Goal: Task Accomplishment & Management: Complete application form

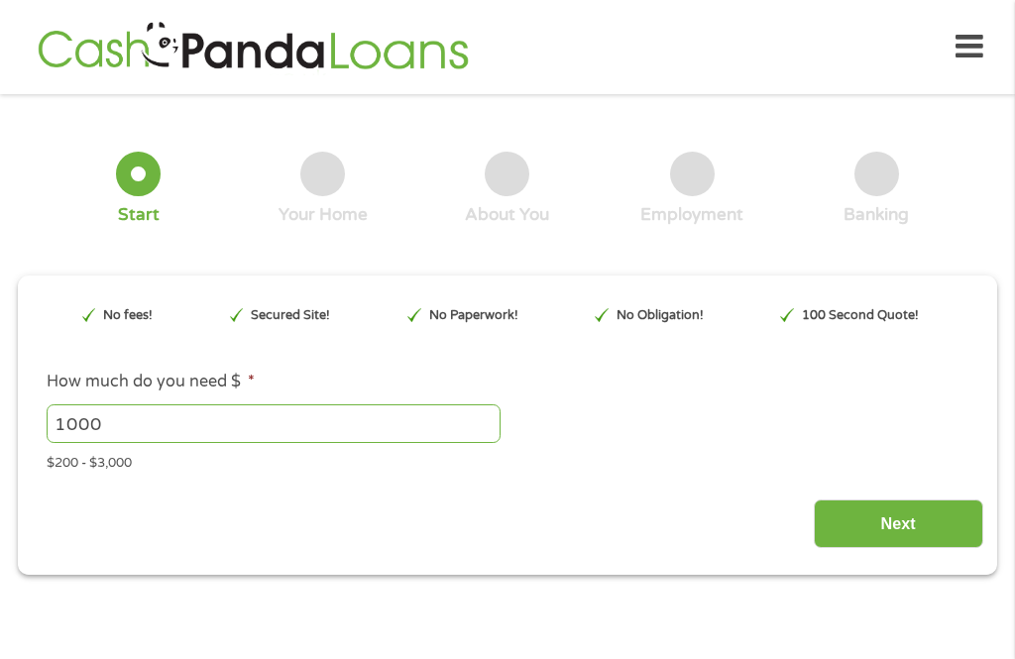
type input "EAIaIQobChMInb3o4-rfjwMV7wCtBh3u9zIbEAAYAyAAEgIQvPD_BwE"
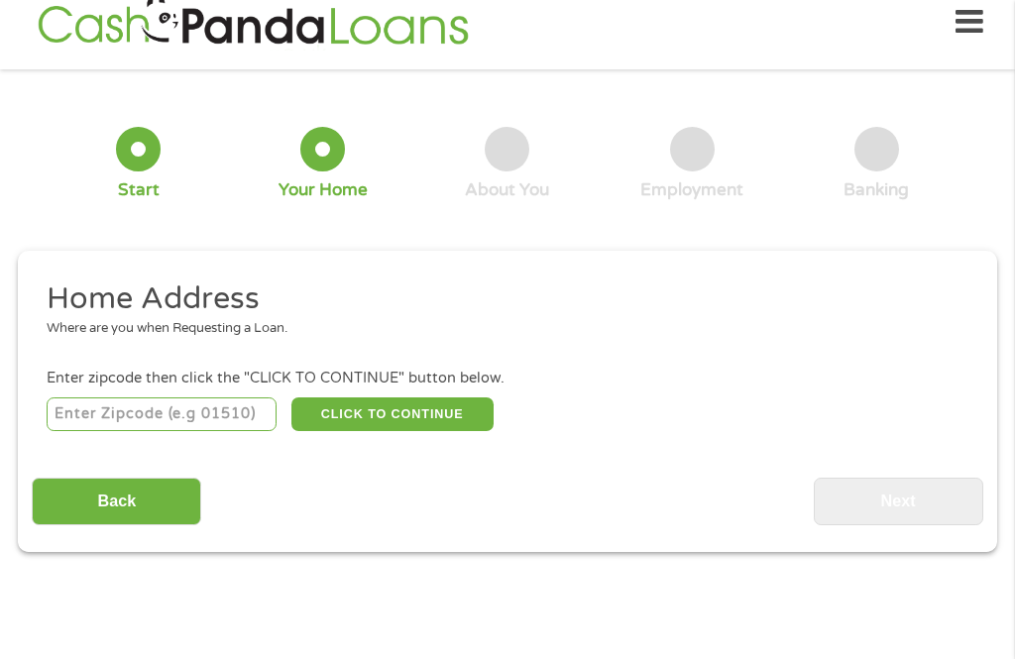
scroll to position [26, 0]
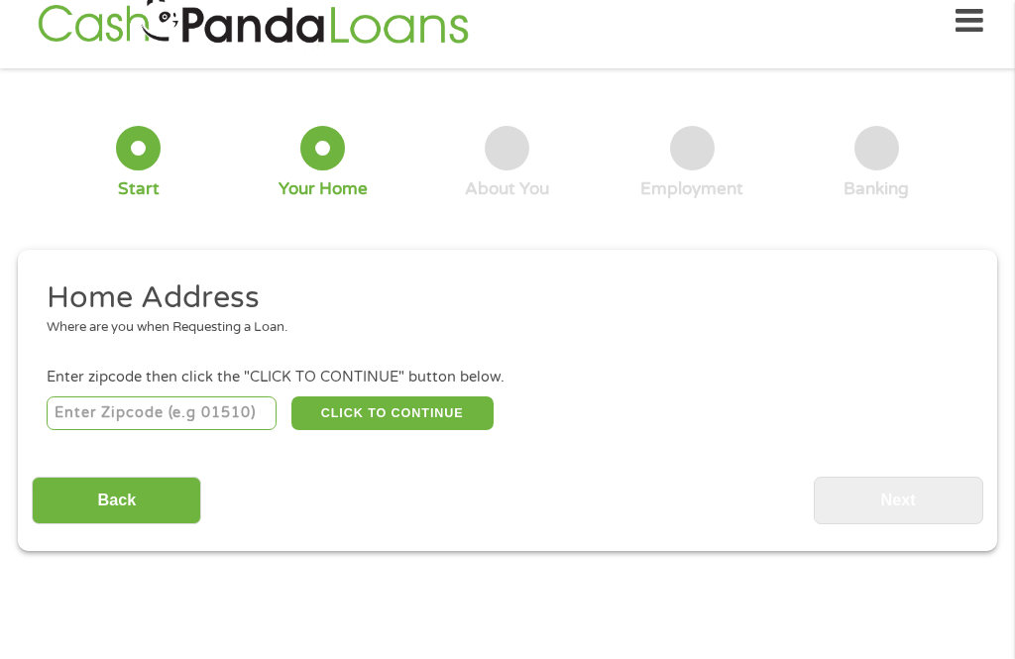
click at [105, 405] on input "number" at bounding box center [162, 413] width 231 height 34
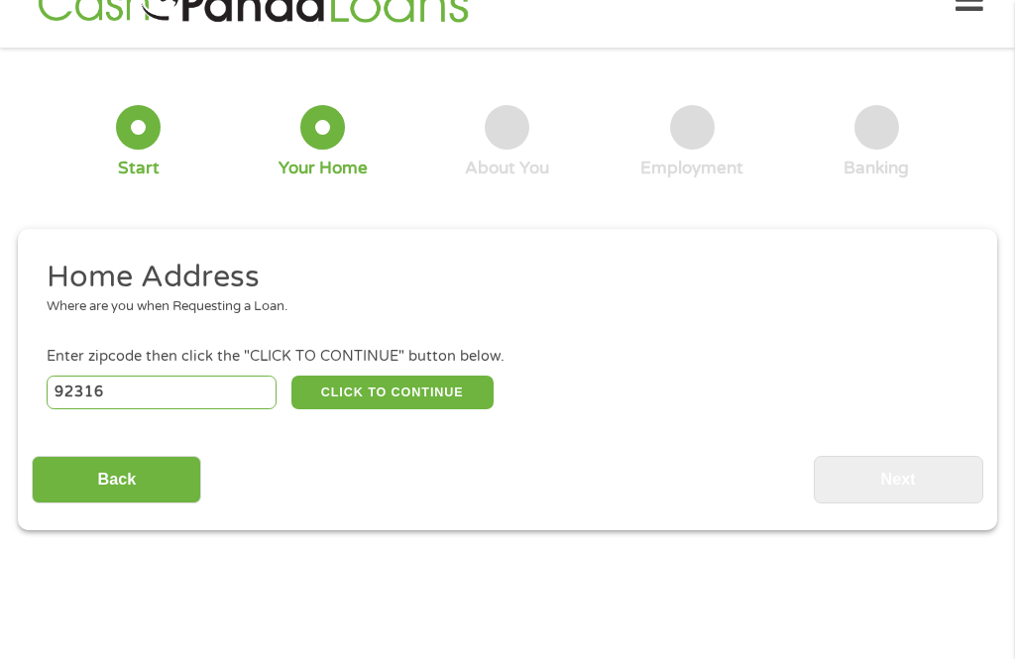
scroll to position [0, 0]
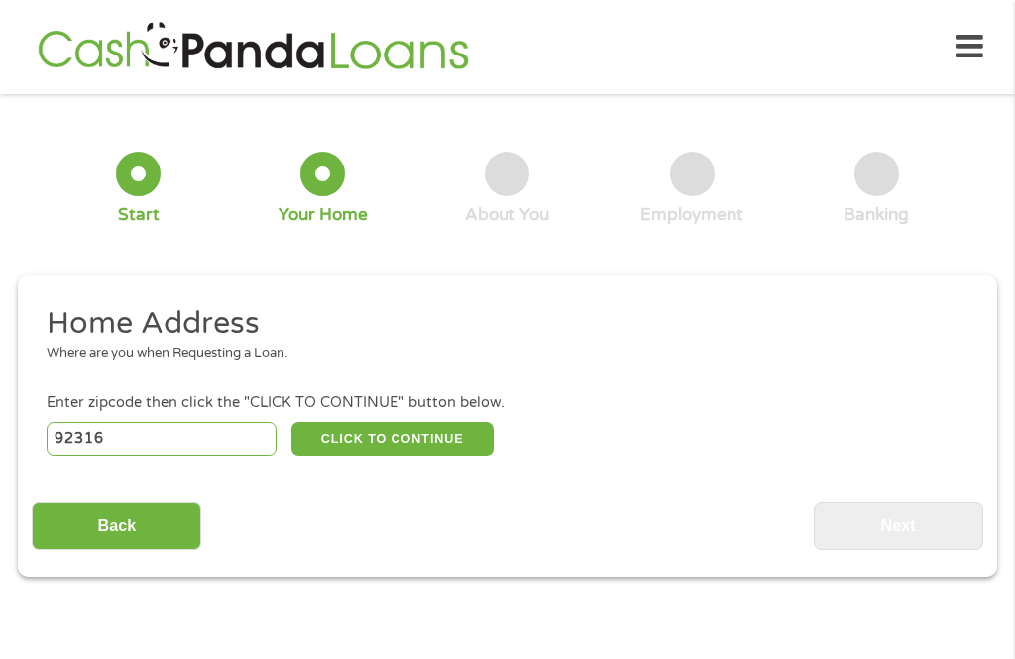
type input "92316"
click at [436, 433] on button "CLICK TO CONTINUE" at bounding box center [392, 439] width 202 height 34
type input "92316"
type input "Bloomington"
select select "[US_STATE]"
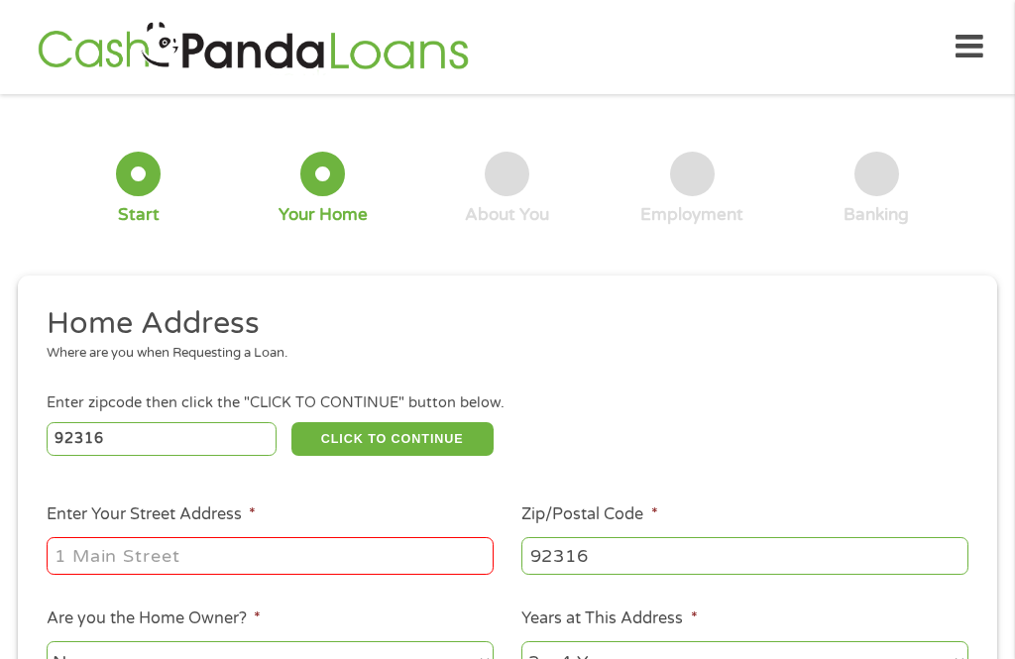
click at [72, 572] on input "Enter Your Street Address *" at bounding box center [270, 556] width 447 height 38
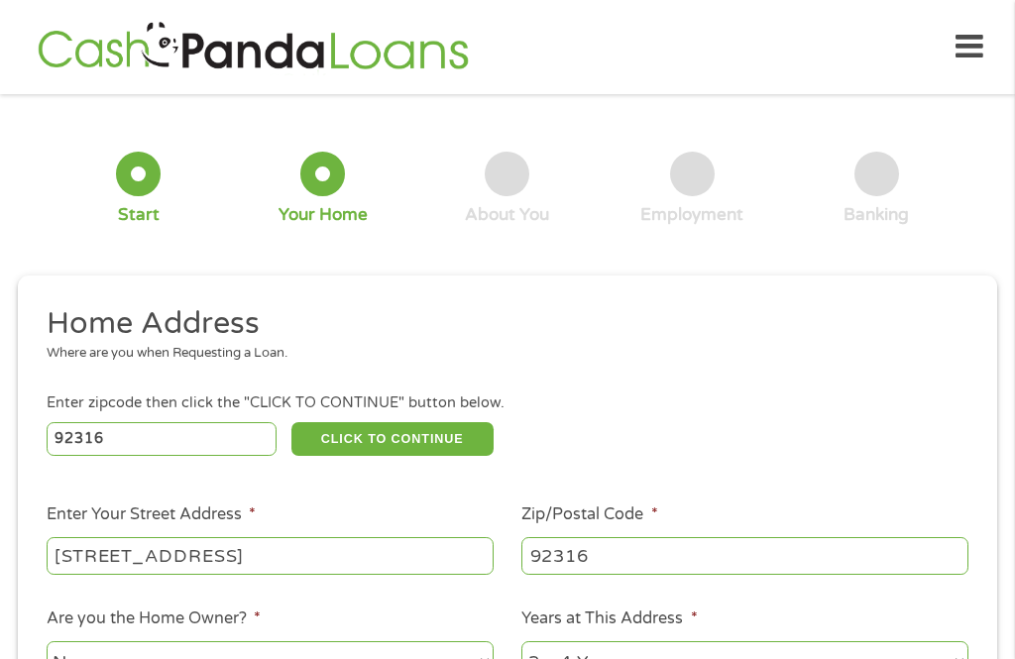
click at [302, 557] on input "[STREET_ADDRESS]" at bounding box center [270, 556] width 447 height 38
click at [308, 552] on input "[STREET_ADDRESS]" at bounding box center [270, 556] width 447 height 38
click at [305, 560] on input "[STREET_ADDRESS]" at bounding box center [270, 556] width 447 height 38
type input "[STREET_ADDRESS]"
click at [394, 439] on button "CLICK TO CONTINUE" at bounding box center [392, 439] width 202 height 34
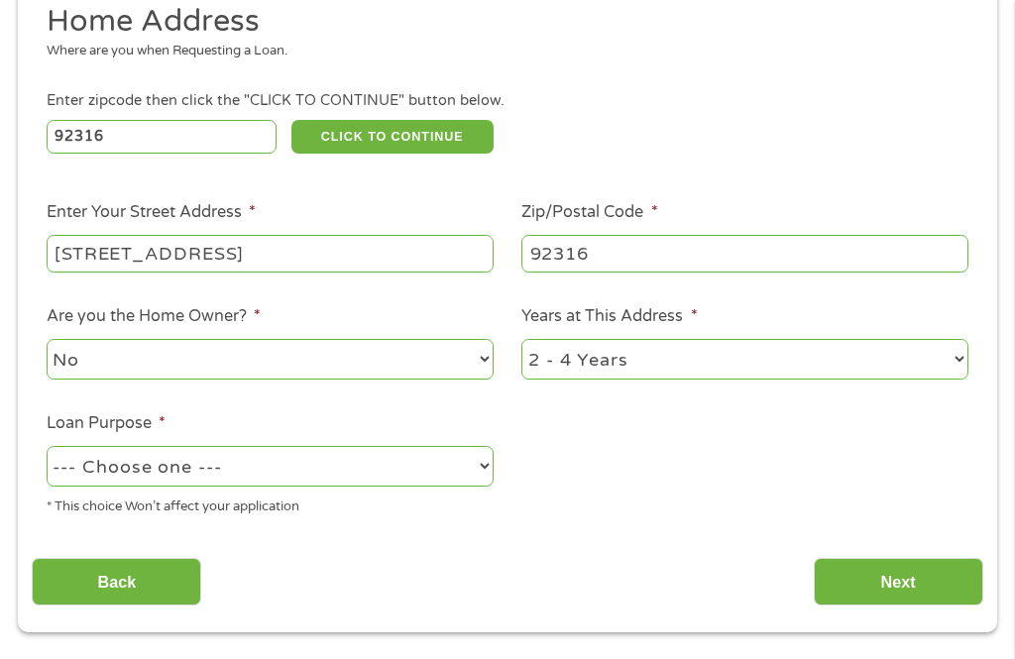
scroll to position [302, 0]
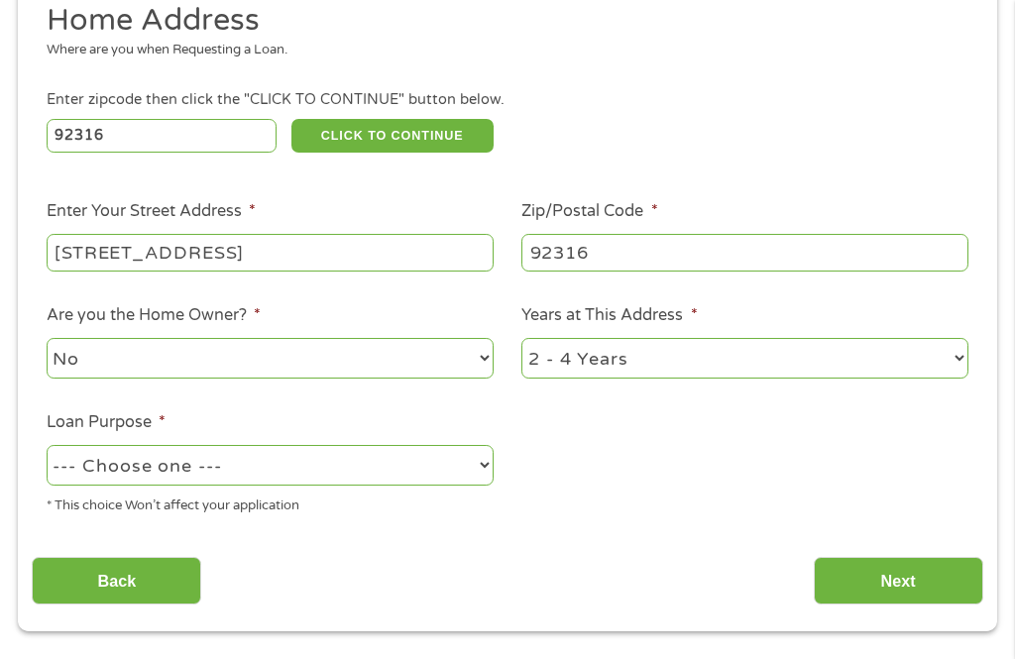
click at [225, 477] on select "--- Choose one --- Pay Bills Debt Consolidation Home Improvement Major Purchase…" at bounding box center [270, 466] width 447 height 41
select select "shorttermcash"
click at [648, 369] on select "1 Year or less 1 - 2 Years 2 - 4 Years Over 4 Years" at bounding box center [744, 358] width 447 height 41
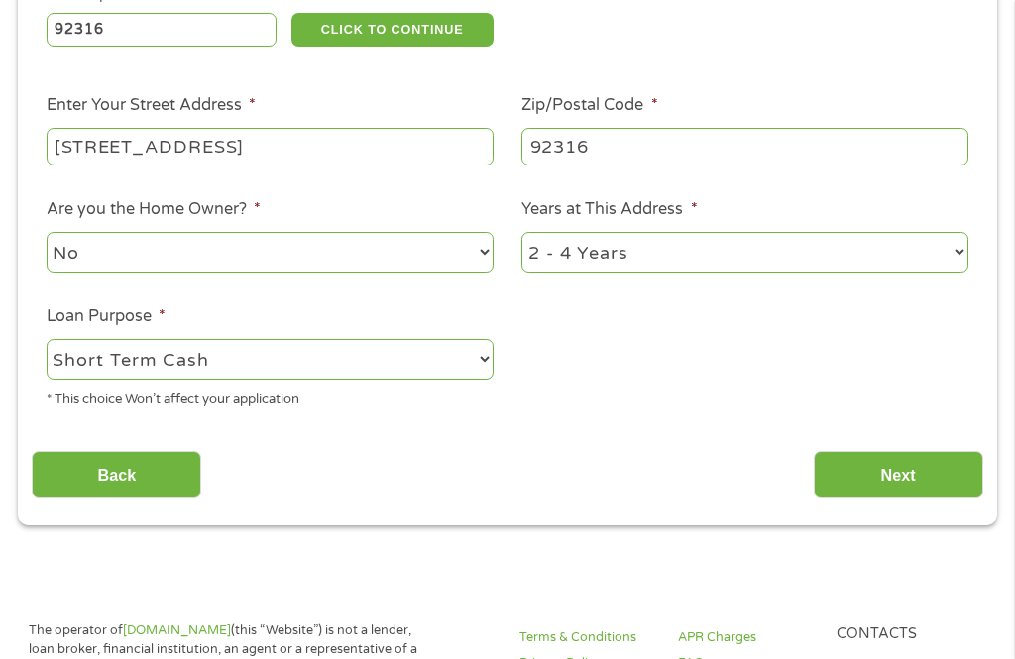
scroll to position [409, 0]
click at [902, 491] on input "Next" at bounding box center [898, 475] width 169 height 49
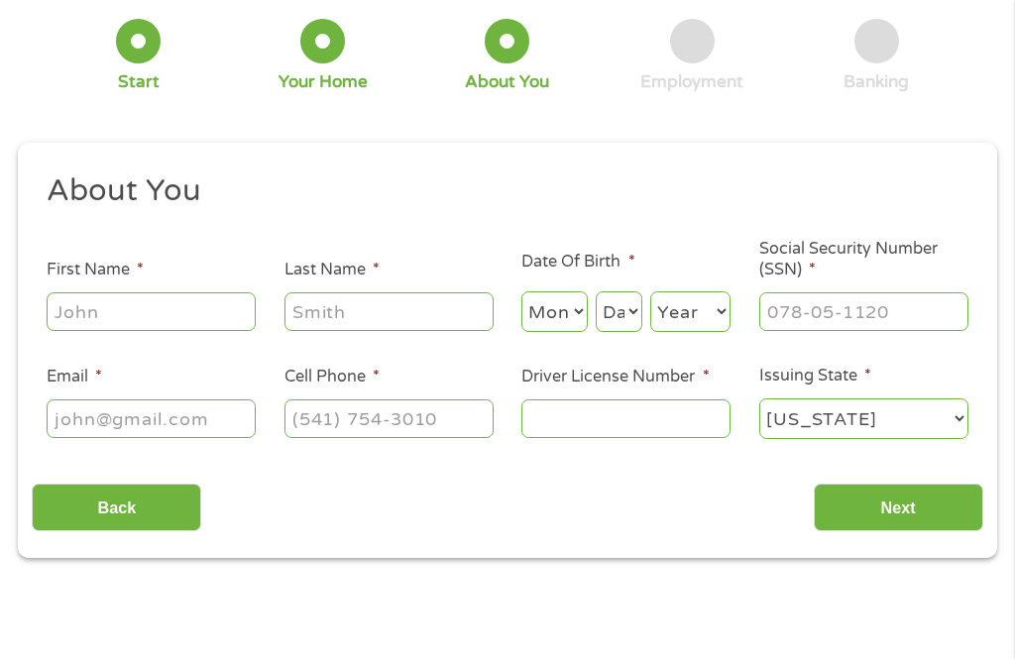
scroll to position [21, 0]
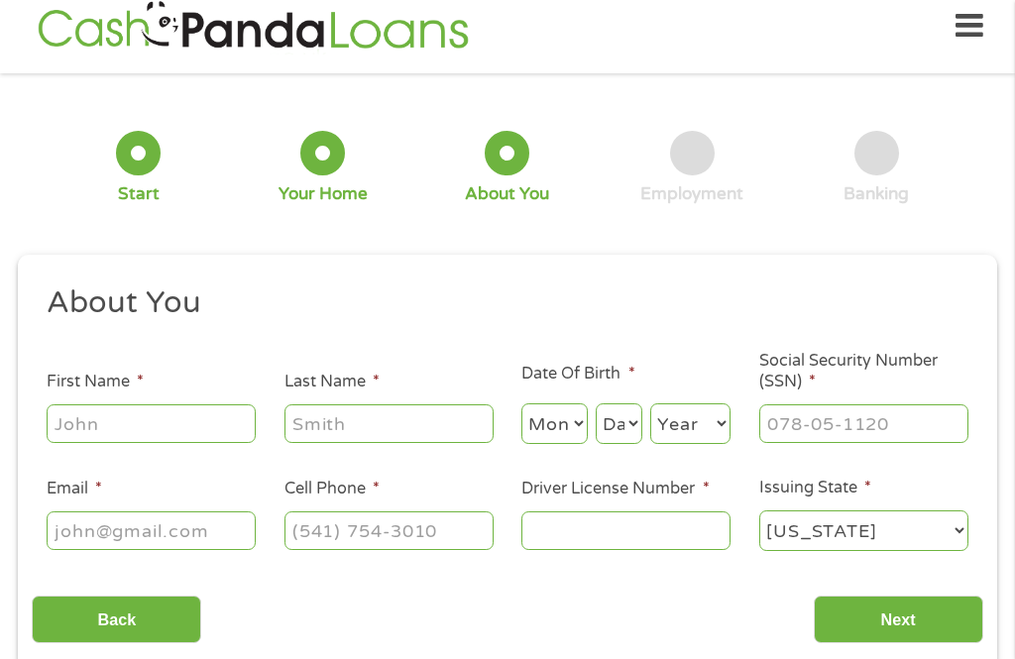
click at [62, 436] on input "First Name *" at bounding box center [151, 423] width 209 height 38
type input "[PERSON_NAME]"
click at [334, 416] on input "Last Name *" at bounding box center [388, 423] width 209 height 38
type input "Obetsanov"
click at [539, 429] on select "Month 1 2 3 4 5 6 7 8 9 10 11 12" at bounding box center [553, 423] width 65 height 41
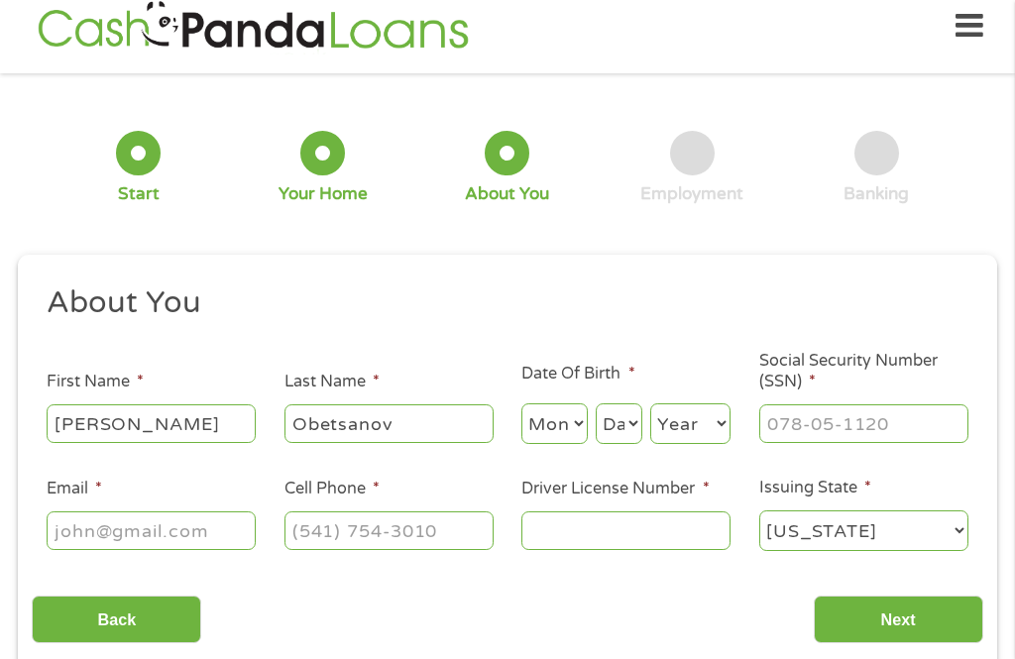
select select "1"
click at [623, 435] on select "Day 1 2 3 4 5 6 7 8 9 10 11 12 13 14 15 16 17 18 19 20 21 22 23 24 25 26 27 28 …" at bounding box center [619, 423] width 47 height 41
select select "14"
click at [685, 429] on select "Year [DATE] 2006 2005 2004 2003 2002 2001 2000 1999 1998 1997 1996 1995 1994 19…" at bounding box center [690, 423] width 80 height 41
select select "1945"
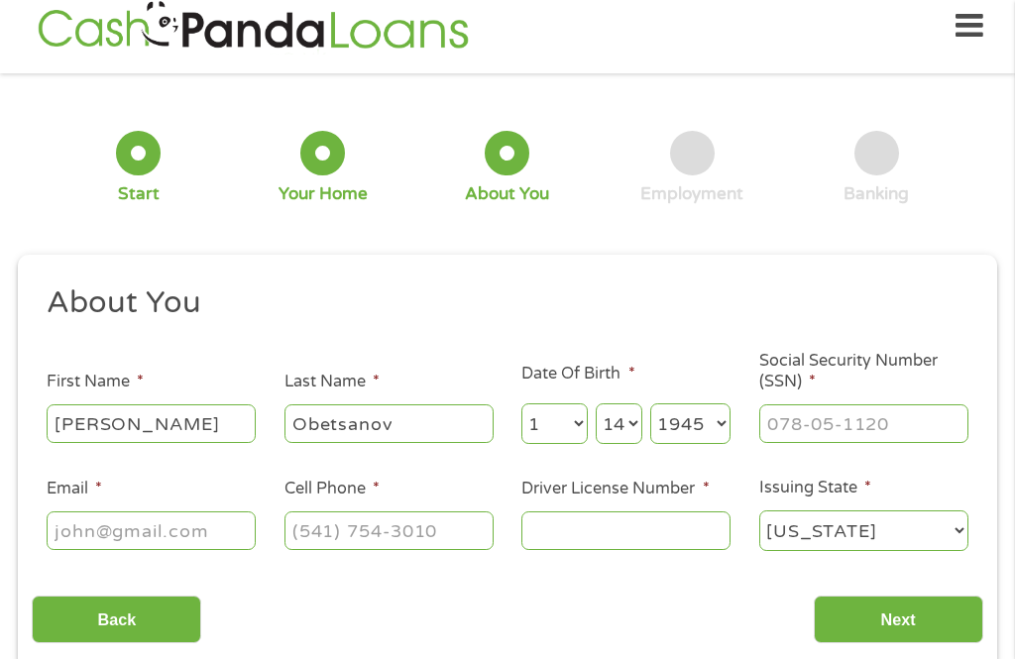
click at [786, 424] on input "Social Security Number (SSN) *" at bounding box center [863, 423] width 209 height 38
type input "098-36-6198"
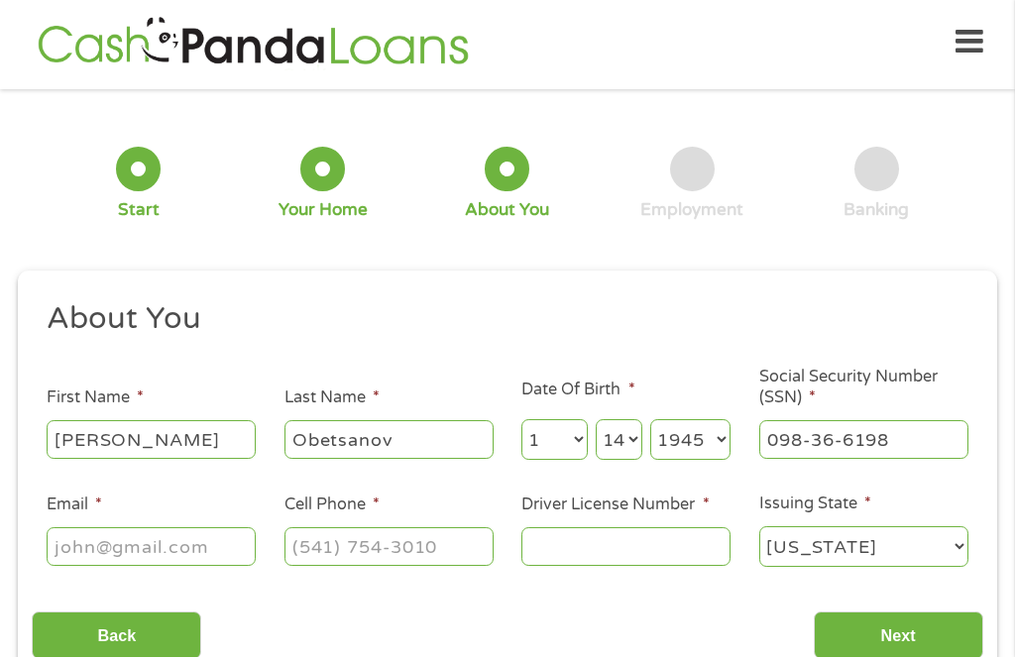
scroll to position [0, 0]
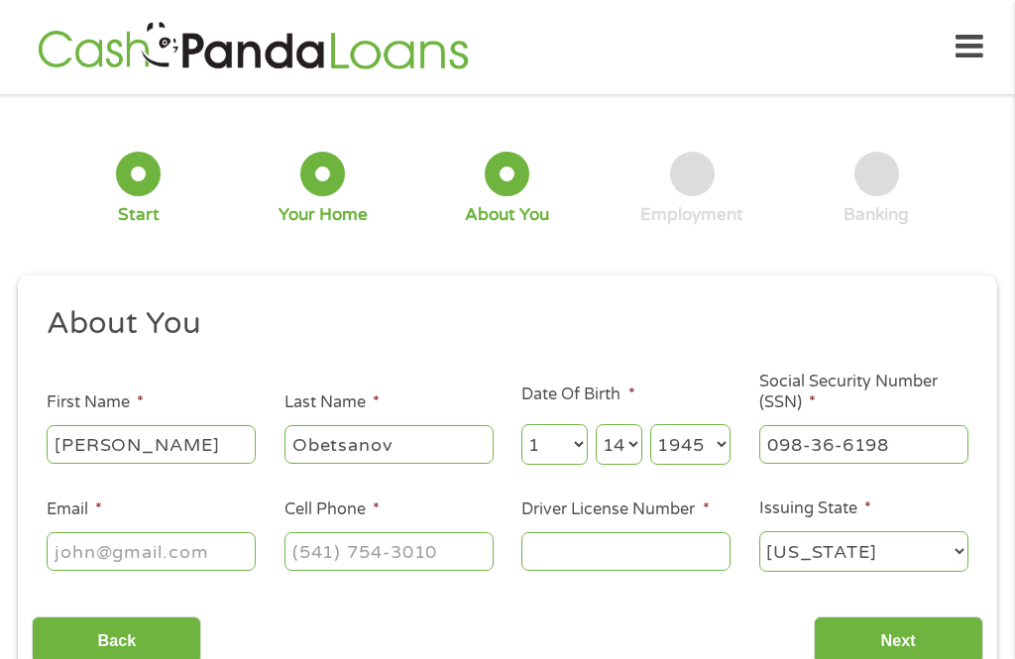
click at [66, 553] on input "Email *" at bounding box center [151, 551] width 209 height 38
type input "[EMAIL_ADDRESS][DOMAIN_NAME]"
click at [309, 550] on input "Cell Phone *" at bounding box center [388, 551] width 209 height 38
type input "[PHONE_NUMBER]"
click at [561, 570] on input "Driver License Number *" at bounding box center [625, 551] width 209 height 38
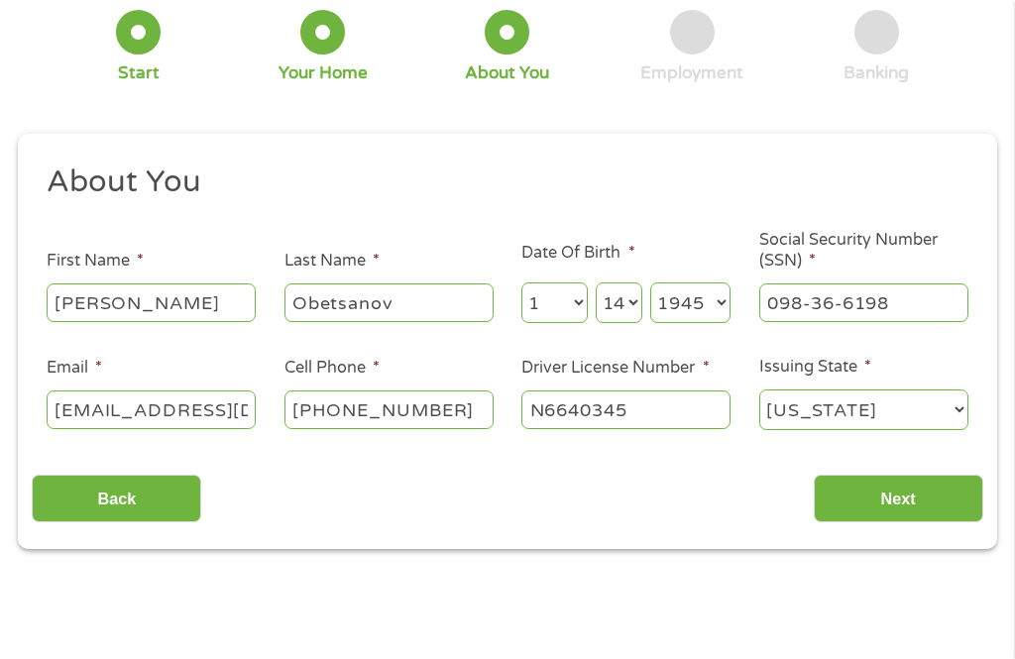
scroll to position [135, 0]
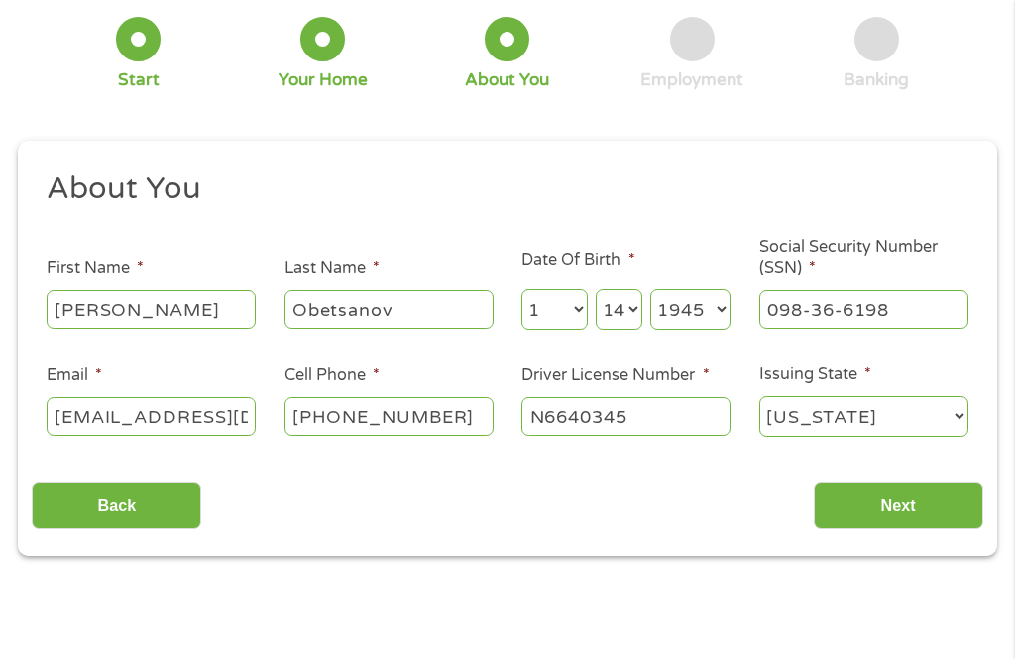
type input "N6640345"
click at [900, 514] on input "Next" at bounding box center [898, 506] width 169 height 49
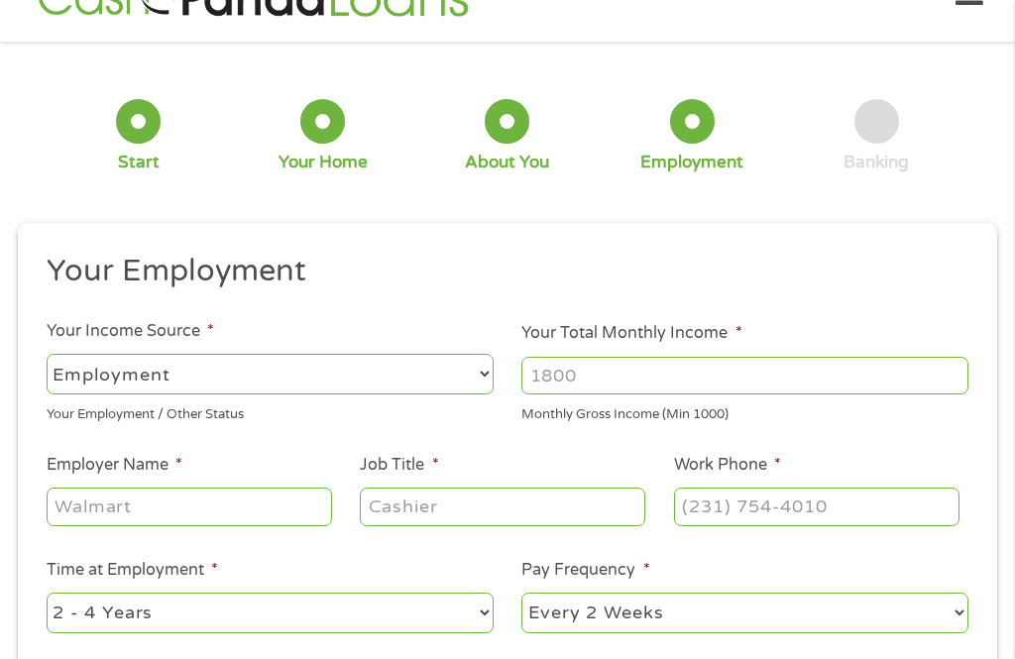
scroll to position [21, 0]
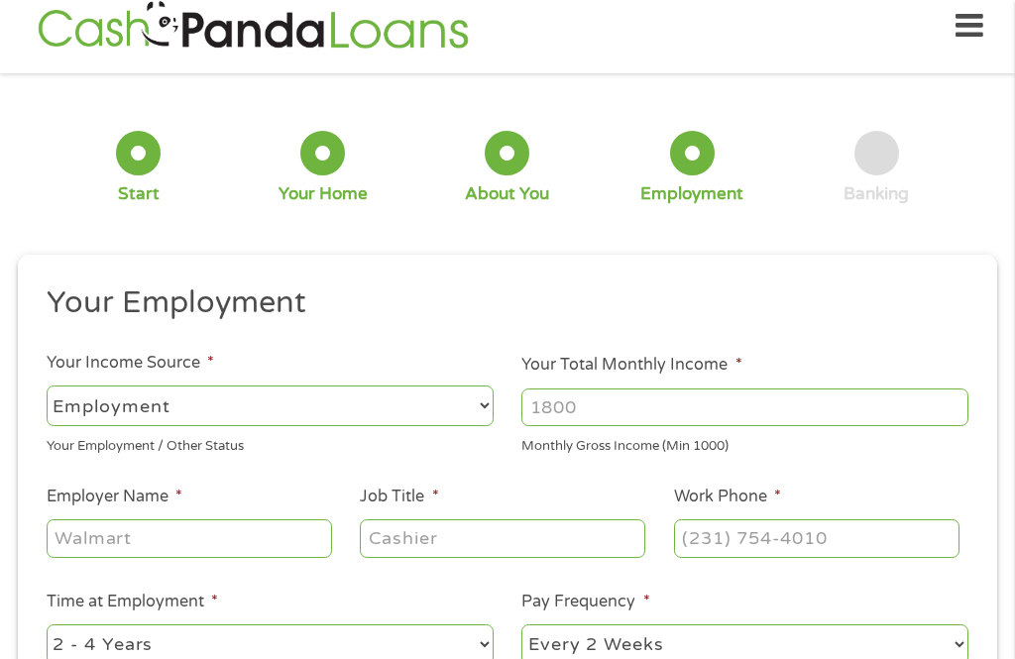
click at [601, 407] on input "Your Total Monthly Income *" at bounding box center [744, 407] width 447 height 38
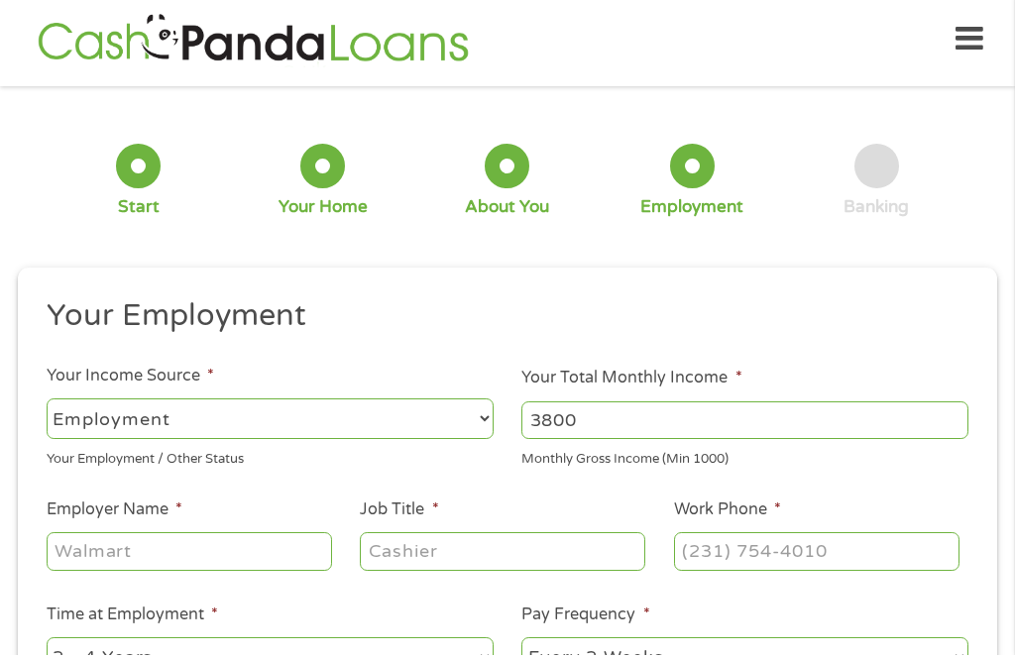
scroll to position [0, 0]
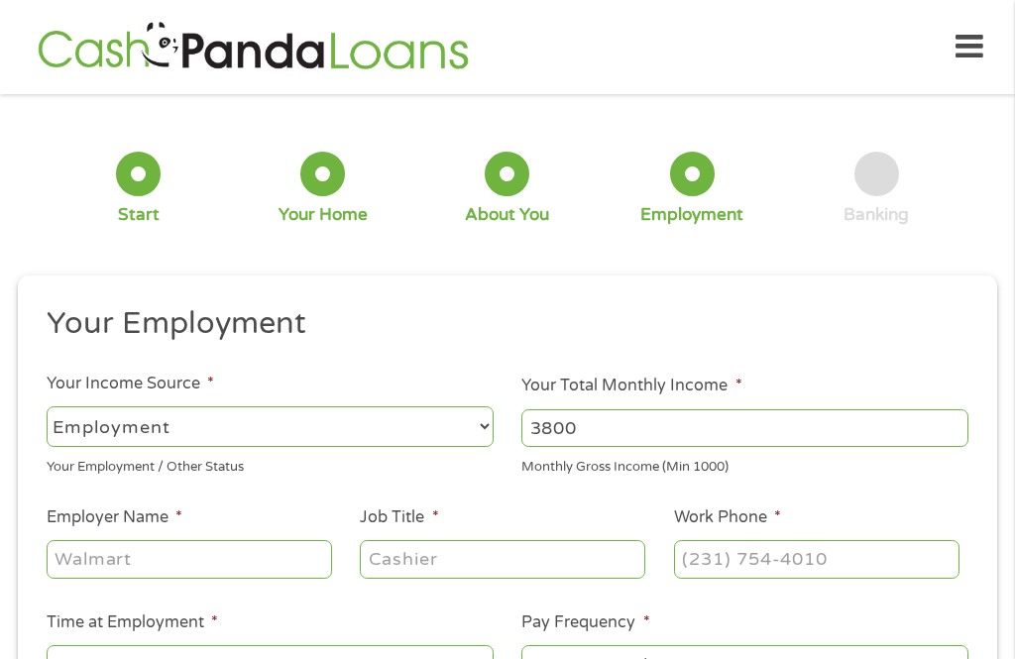
type input "3800"
click at [77, 438] on select "--- Choose one --- Employment [DEMOGRAPHIC_DATA] Benefits" at bounding box center [270, 426] width 447 height 41
click at [65, 425] on select "--- Choose one --- Employment [DEMOGRAPHIC_DATA] Benefits" at bounding box center [270, 426] width 447 height 41
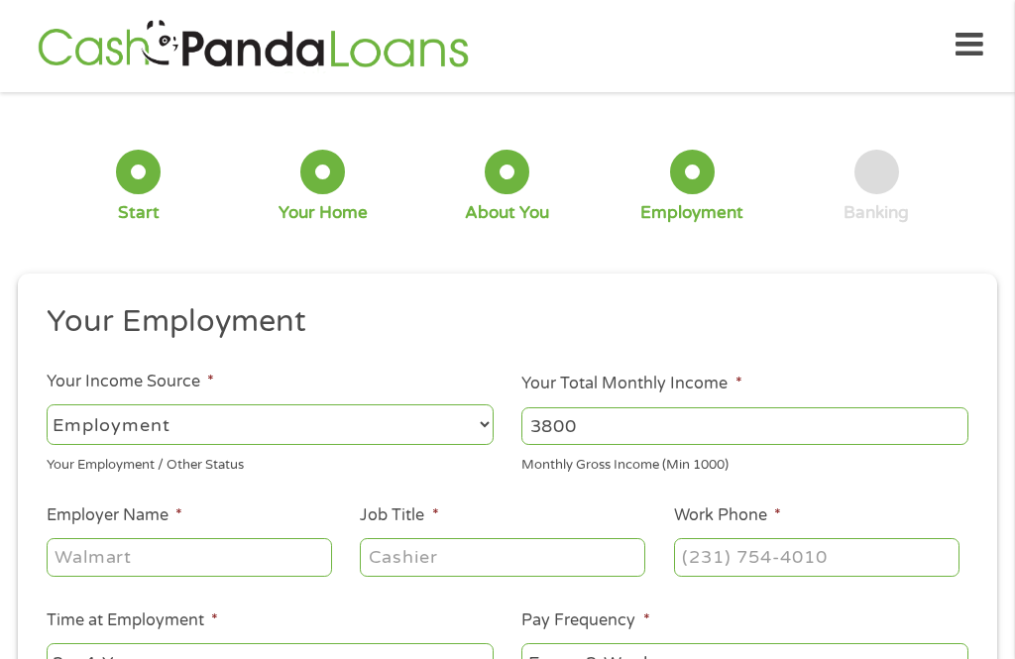
scroll to position [3, 0]
click at [61, 558] on input "Employer Name *" at bounding box center [189, 556] width 285 height 38
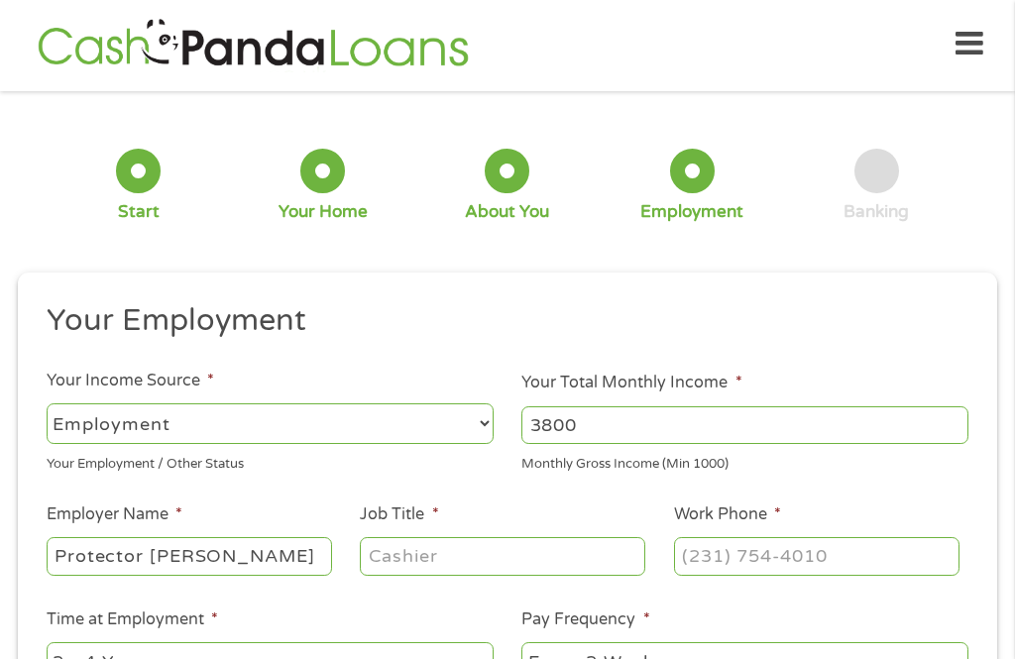
type input "Protector [PERSON_NAME]"
click at [458, 560] on input "Job Title *" at bounding box center [502, 556] width 285 height 38
type input "Bookkeeper"
click at [713, 570] on input "Work Phone *" at bounding box center [816, 556] width 285 height 38
click at [705, 567] on input "(___) ___-____" at bounding box center [816, 556] width 285 height 38
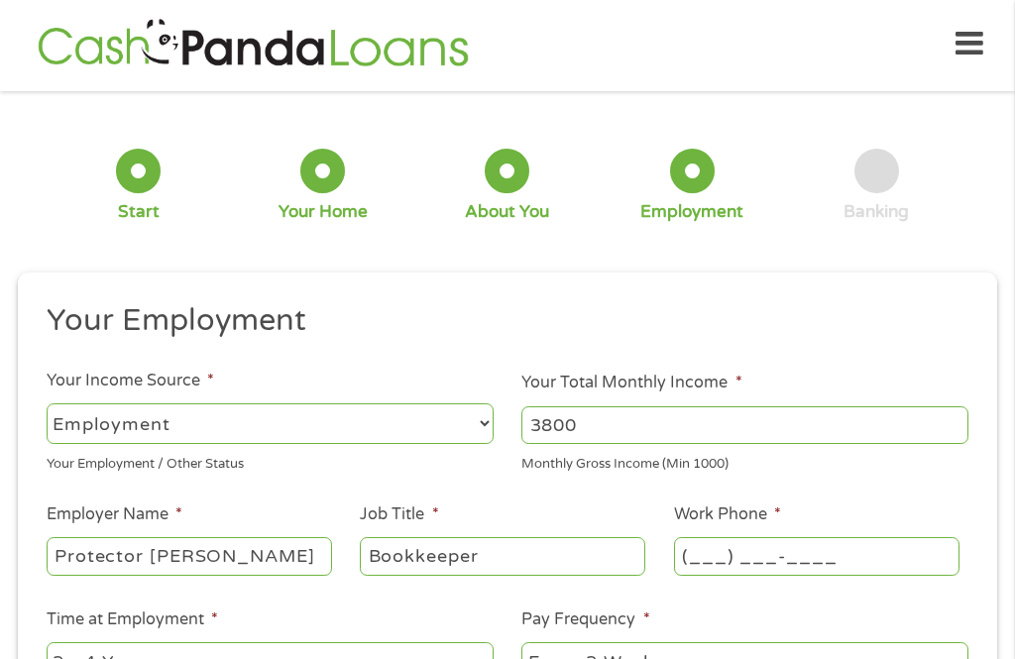
click at [696, 553] on input "(___) ___-____" at bounding box center [816, 556] width 285 height 38
type input "[PHONE_NUMBER]"
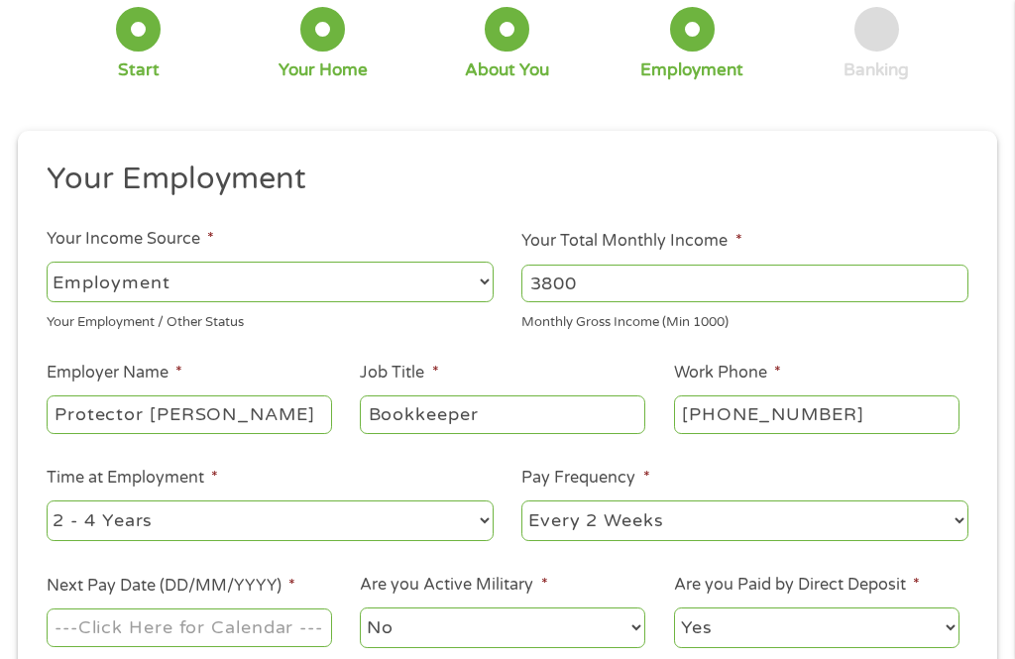
scroll to position [145, 0]
click at [691, 525] on select "--- Choose one --- Every 2 Weeks Every Week Monthly Semi-Monthly" at bounding box center [744, 520] width 447 height 41
select select "semimonthly"
click at [267, 646] on input "Next Pay Date (DD/MM/YYYY) *" at bounding box center [189, 627] width 285 height 38
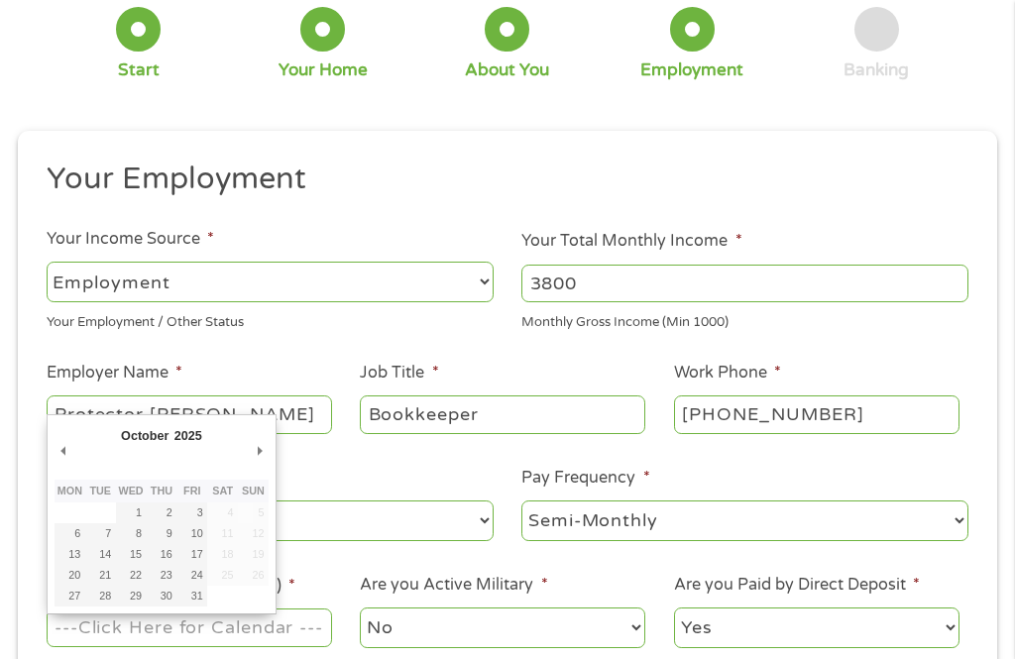
type input "[DATE]"
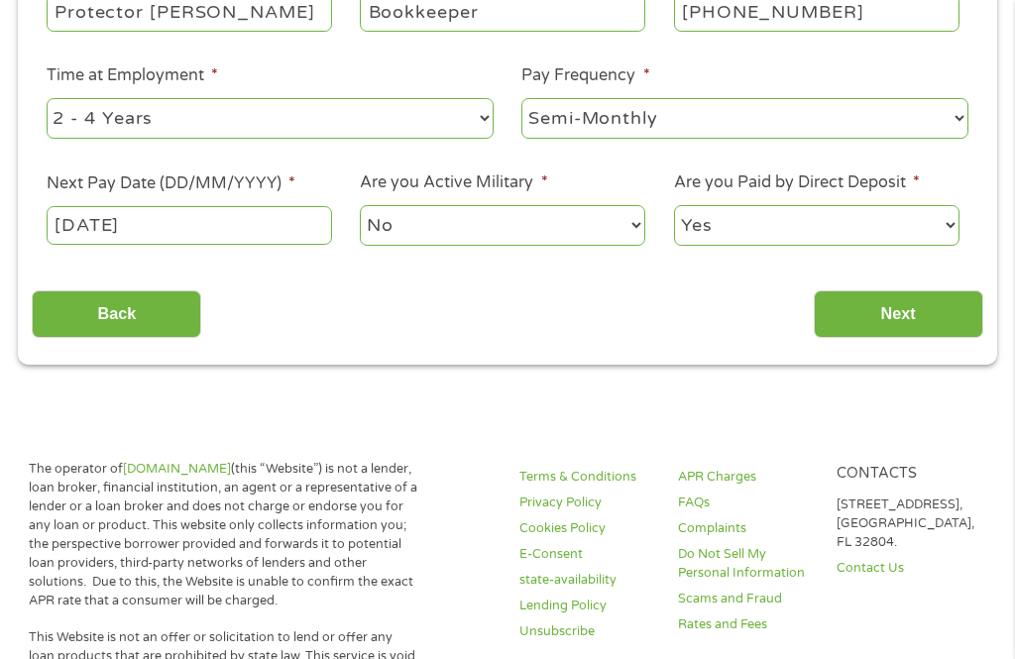
scroll to position [547, 0]
click at [890, 332] on input "Next" at bounding box center [898, 314] width 169 height 49
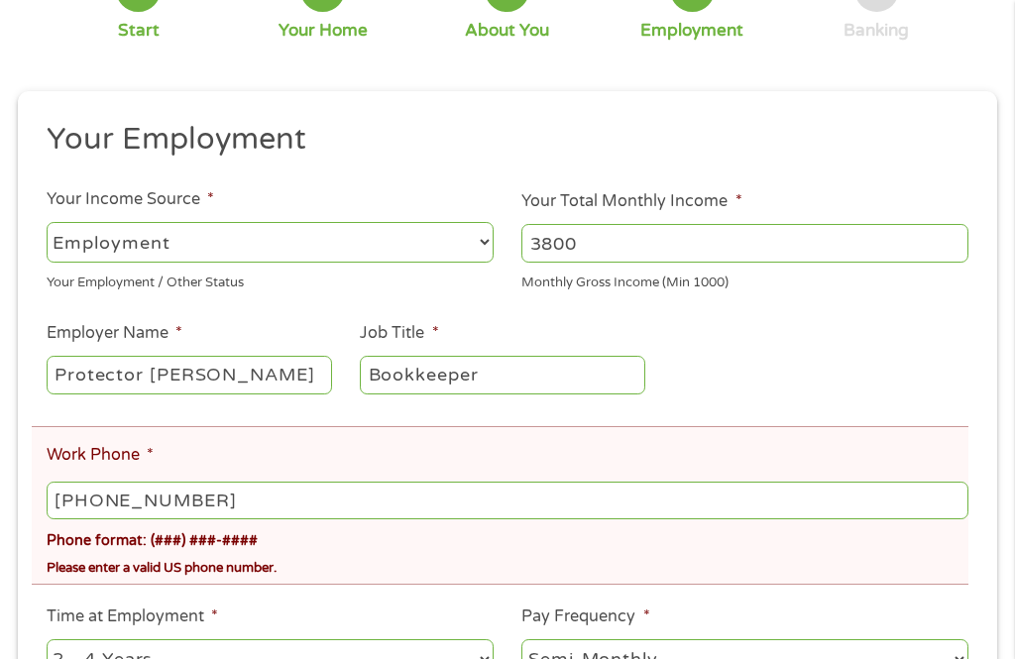
scroll to position [262, 0]
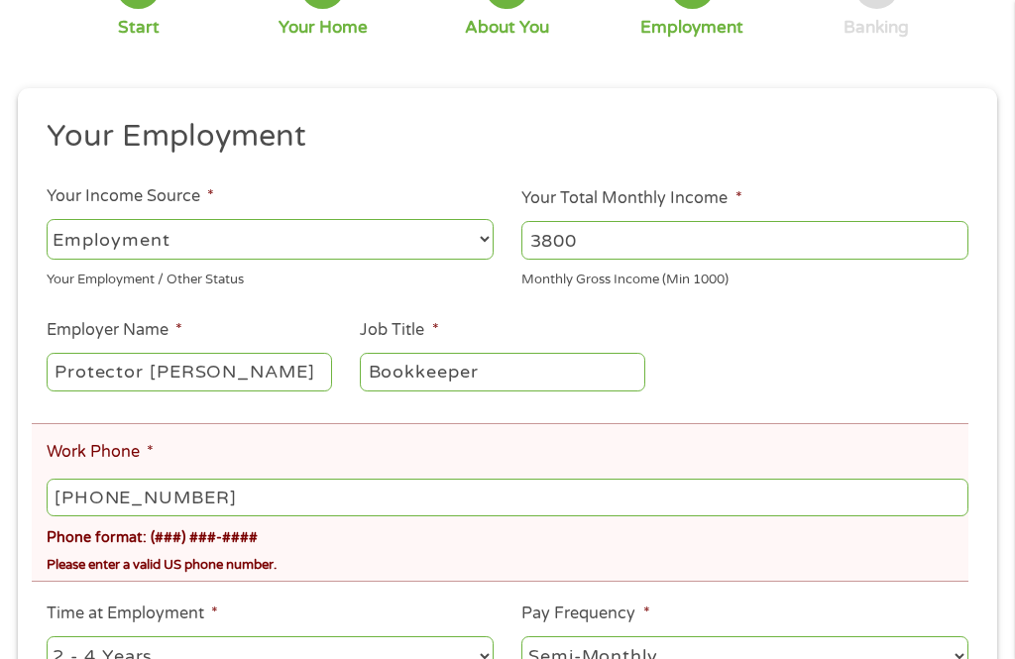
click at [223, 513] on input "[PHONE_NUMBER]" at bounding box center [508, 498] width 922 height 38
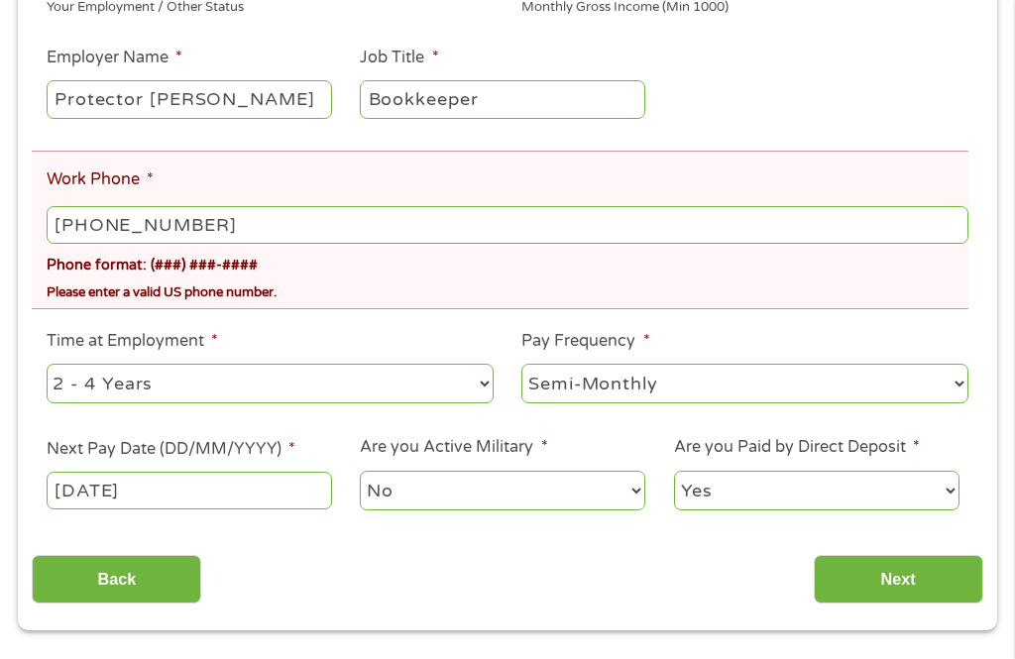
scroll to position [536, 0]
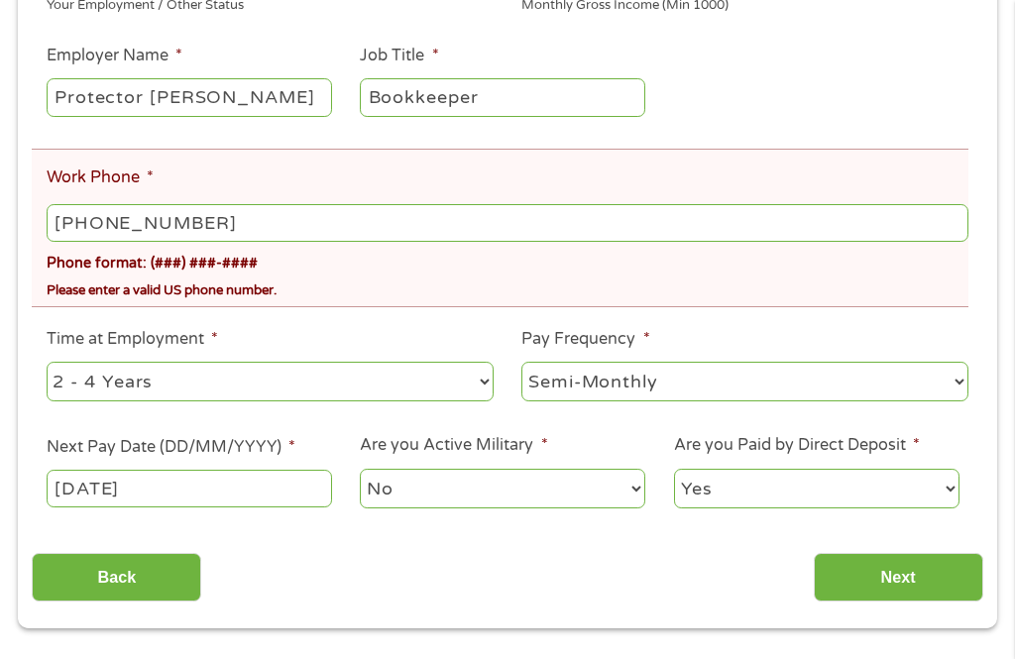
click at [898, 598] on input "Next" at bounding box center [898, 577] width 169 height 49
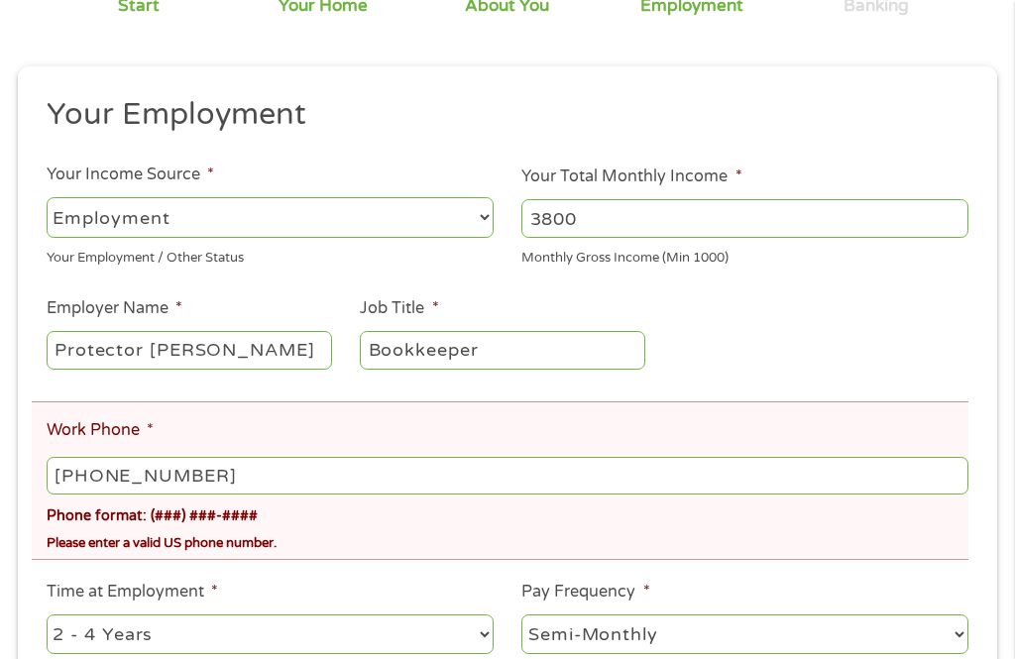
scroll to position [297, 0]
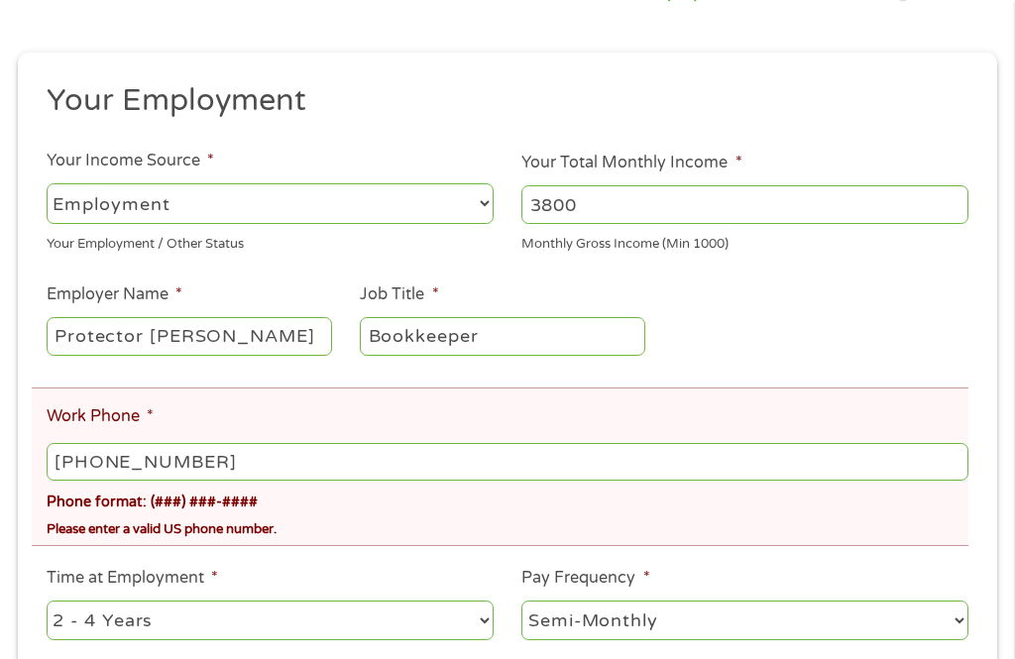
click at [217, 474] on input "[PHONE_NUMBER]" at bounding box center [508, 462] width 922 height 38
click at [277, 481] on input "[PHONE_NUMBER]" at bounding box center [508, 462] width 922 height 38
type input "[PHONE_NUMBER]"
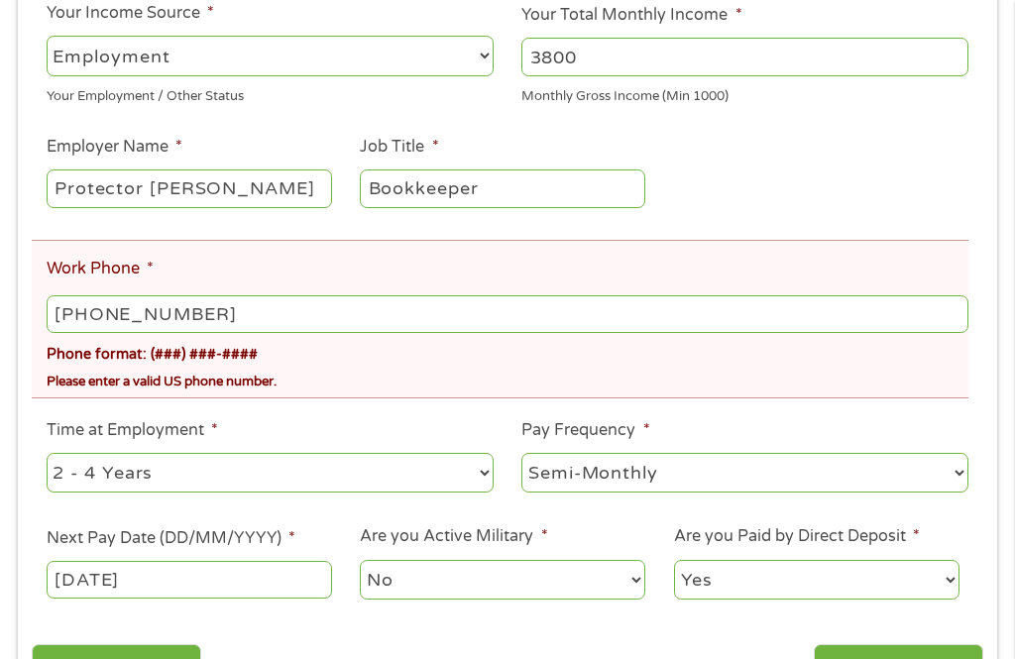
scroll to position [446, 0]
click at [165, 489] on select "--- Choose one --- 1 Year or less 1 - 2 Years 2 - 4 Years Over 4 Years" at bounding box center [270, 472] width 447 height 41
select select "24months"
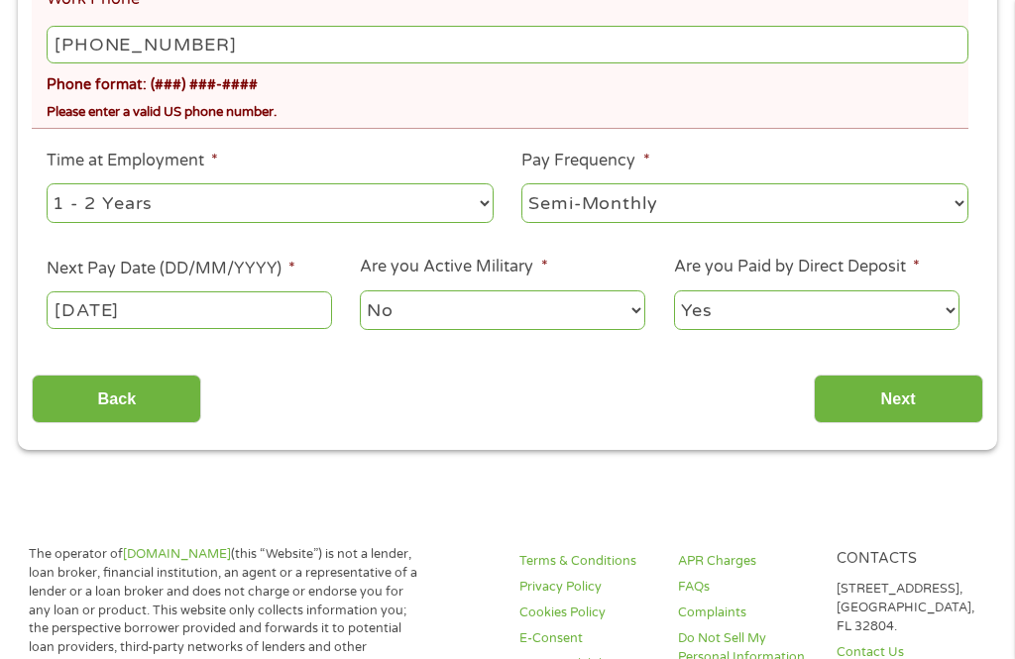
scroll to position [716, 0]
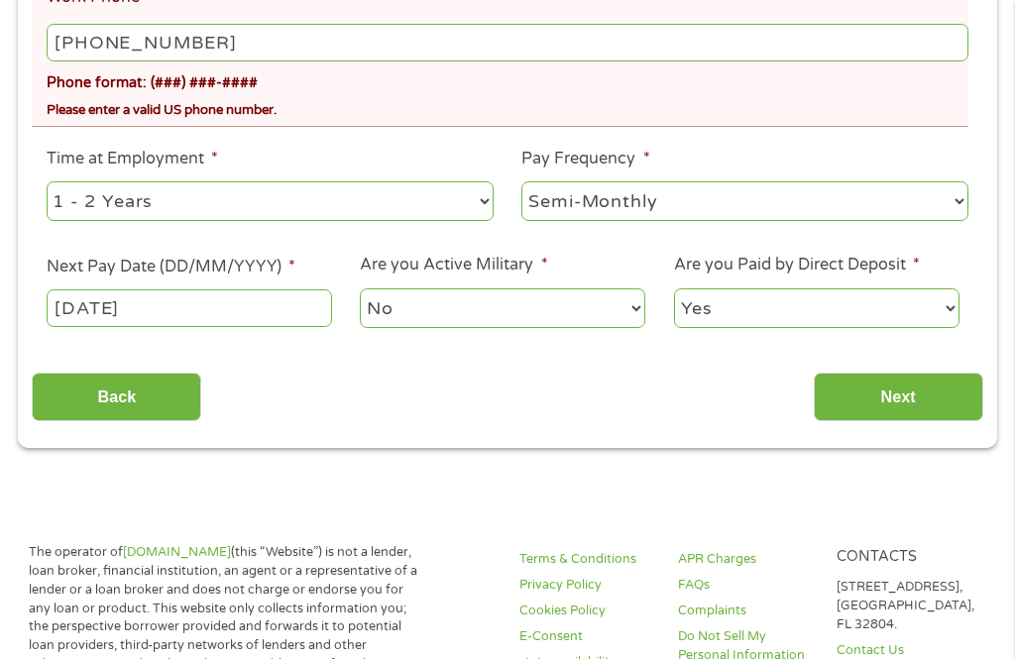
click at [913, 415] on input "Next" at bounding box center [898, 397] width 169 height 49
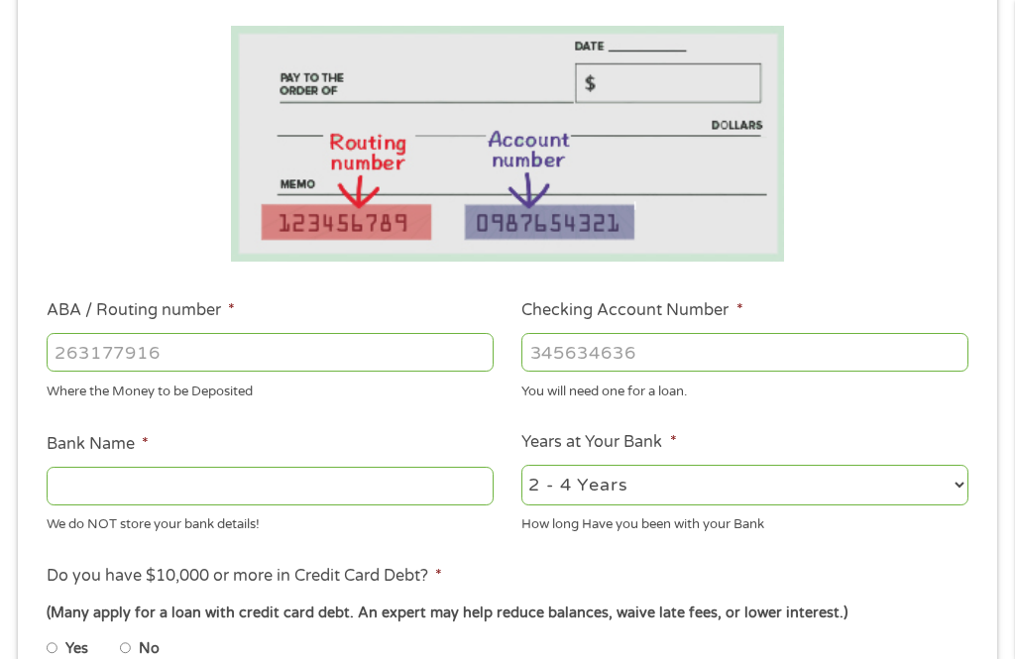
scroll to position [367, 0]
click at [194, 353] on input "ABA / Routing number *" at bounding box center [270, 352] width 447 height 38
type input "122235821"
type input "US BANK NA"
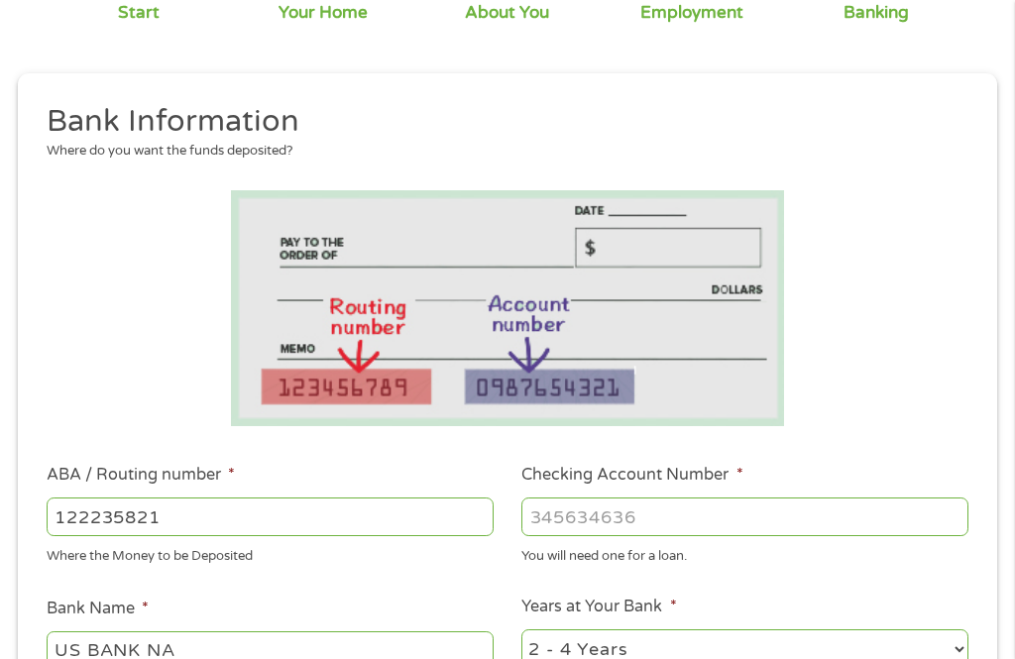
scroll to position [202, 0]
type input "122235821"
click at [681, 529] on input "Checking Account Number *" at bounding box center [744, 516] width 447 height 38
click at [672, 516] on input "Checking Account Number *" at bounding box center [744, 515] width 447 height 38
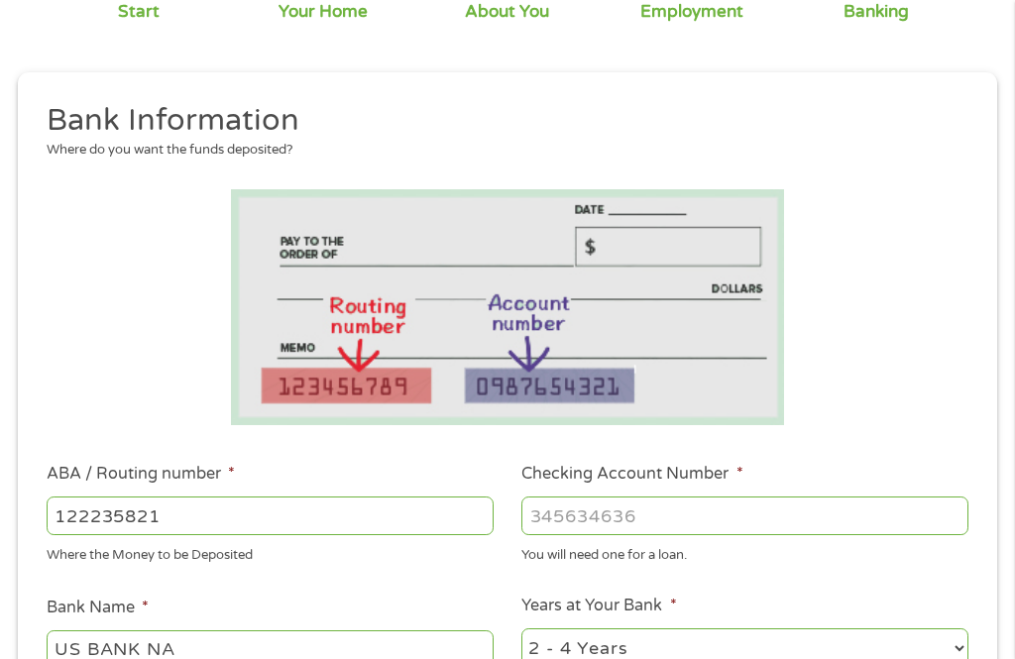
click at [670, 515] on input "Checking Account Number *" at bounding box center [744, 515] width 447 height 38
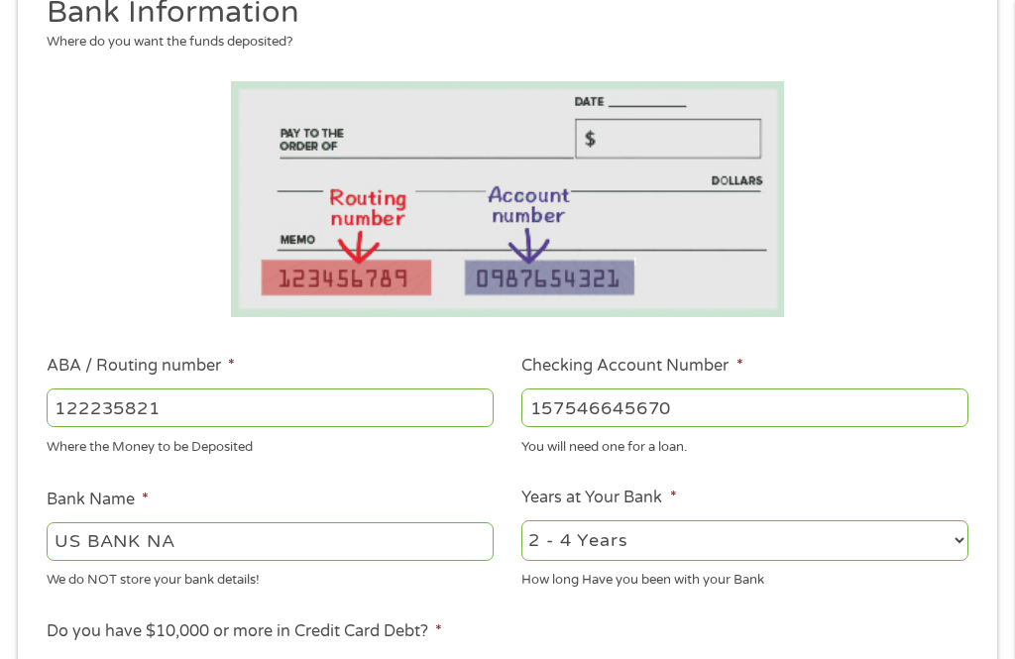
type input "157546645670"
click at [643, 551] on select "2 - 4 Years 6 - 12 Months 1 - 2 Years Over 4 Years" at bounding box center [744, 541] width 447 height 41
select select "24months"
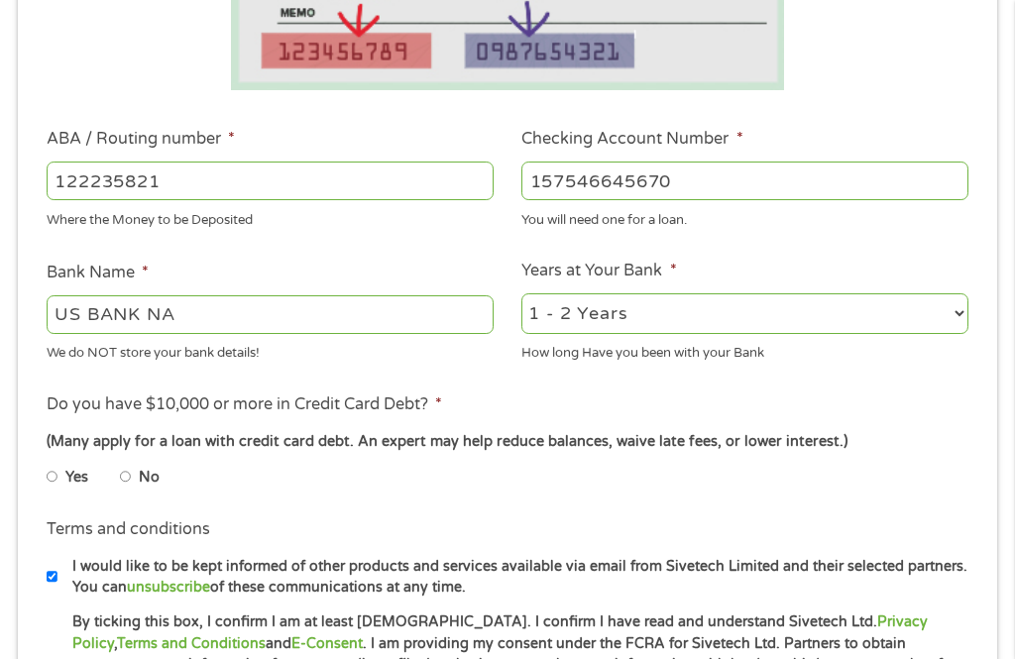
scroll to position [556, 0]
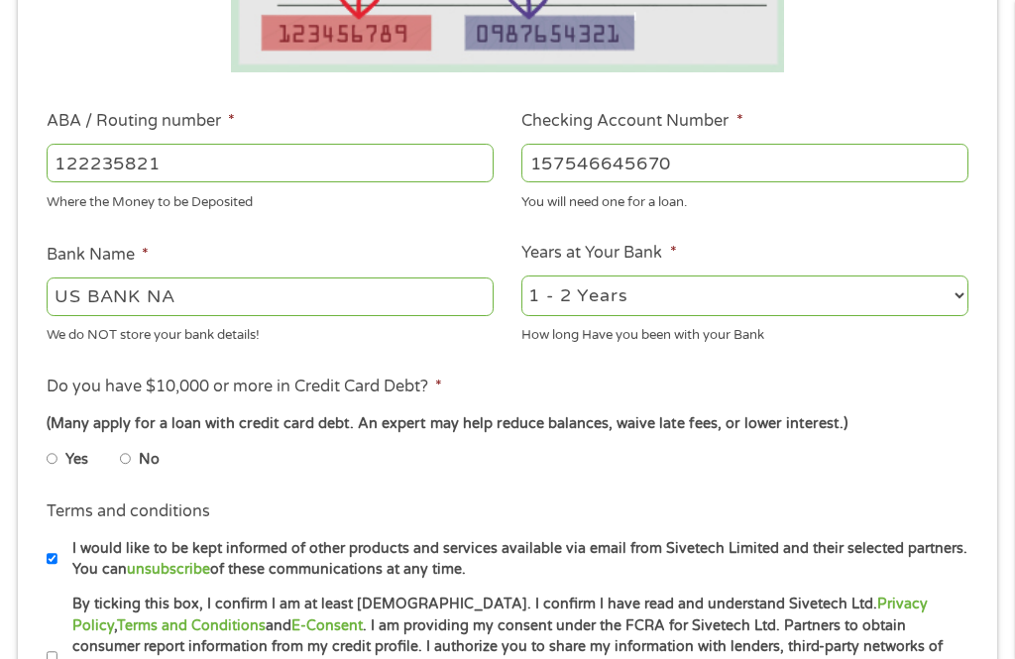
click at [152, 479] on li "No" at bounding box center [155, 459] width 71 height 39
click at [143, 479] on li "No" at bounding box center [155, 459] width 71 height 39
click at [132, 475] on input "No" at bounding box center [126, 459] width 12 height 32
radio input "true"
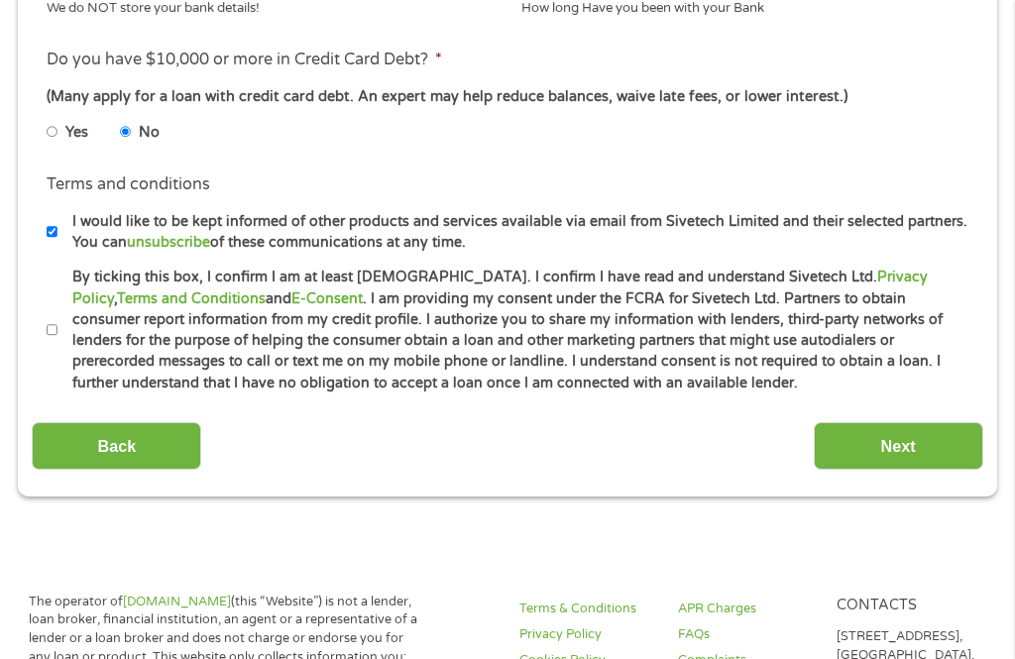
scroll to position [884, 0]
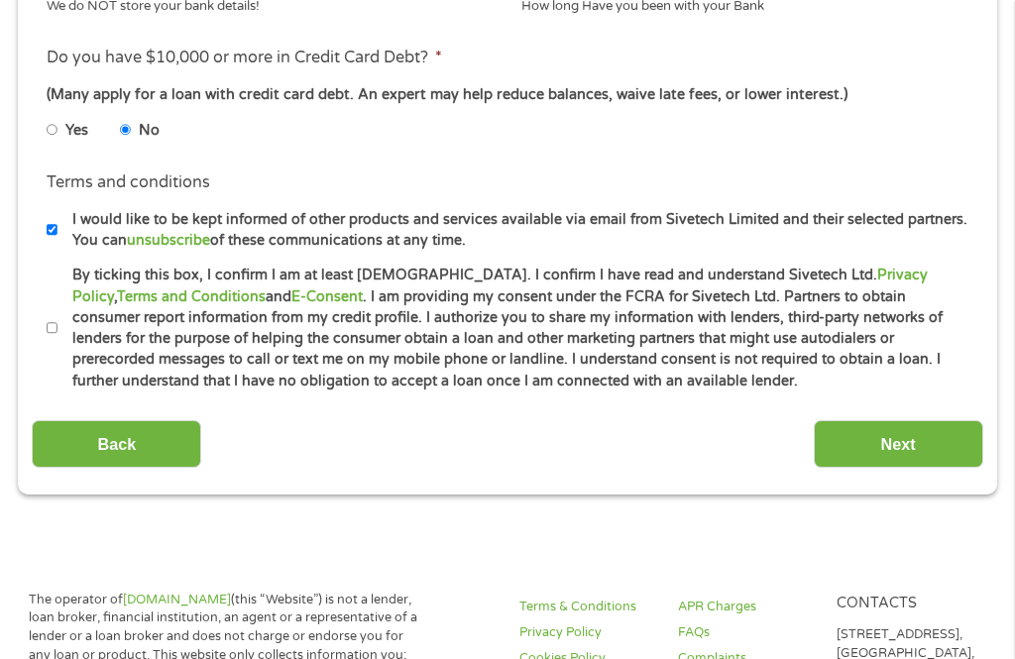
click at [898, 470] on input "Next" at bounding box center [898, 445] width 169 height 49
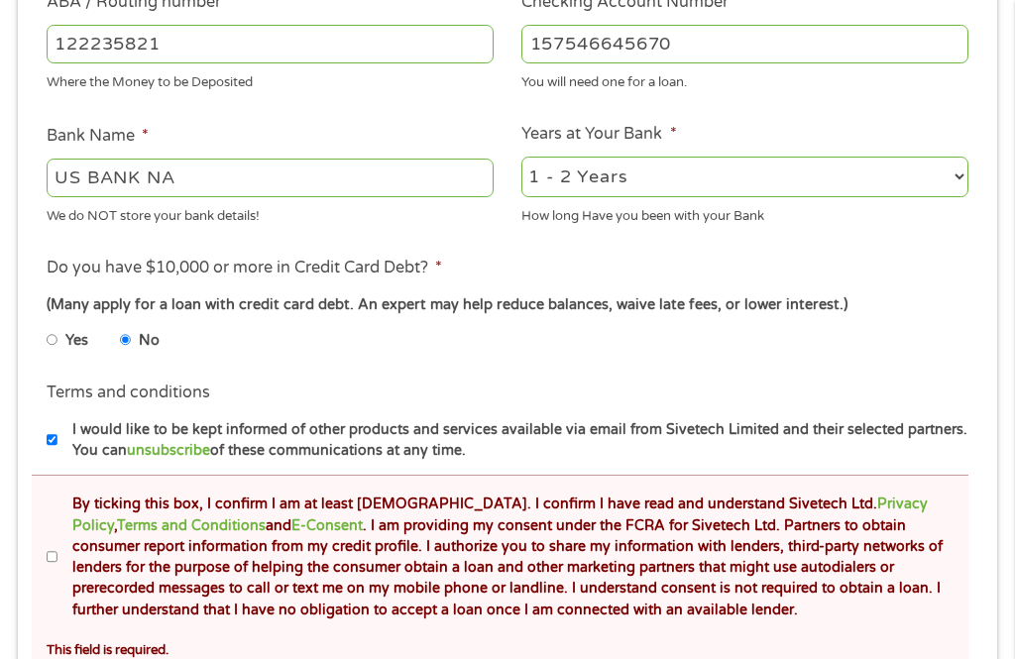
scroll to position [768, 0]
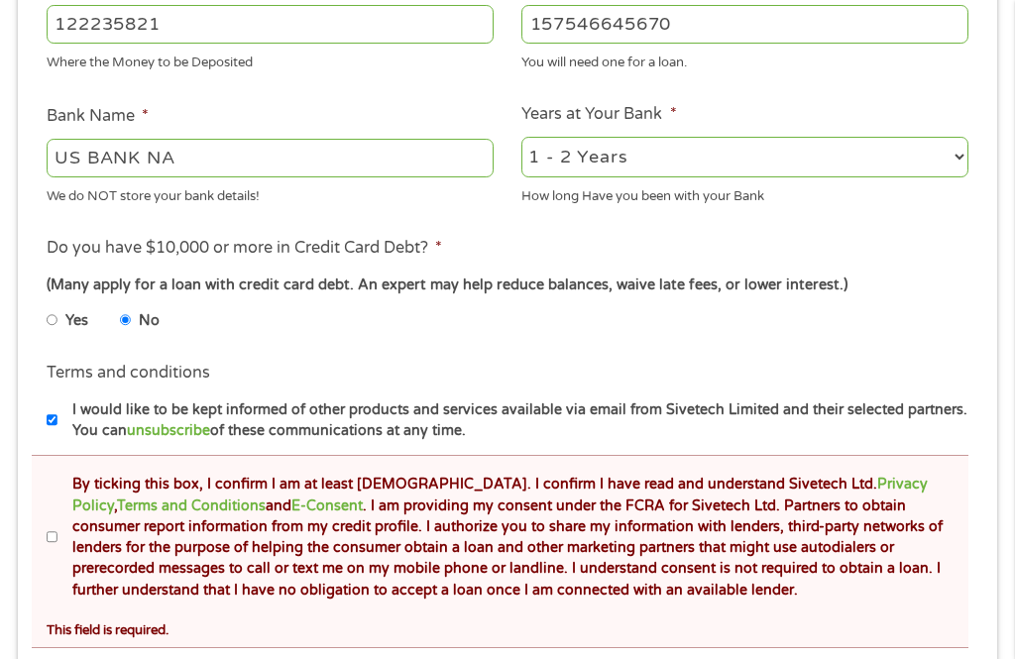
click at [58, 554] on input "By ticking this box, I confirm I am at least [DEMOGRAPHIC_DATA]. I confirm I ha…" at bounding box center [53, 538] width 12 height 32
checkbox input "true"
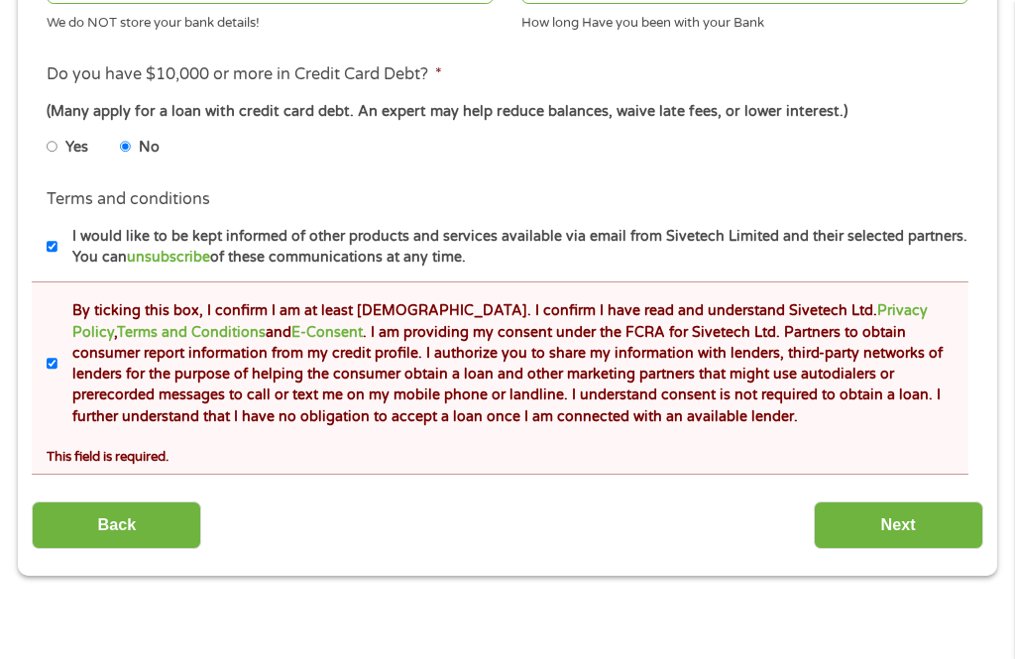
scroll to position [945, 0]
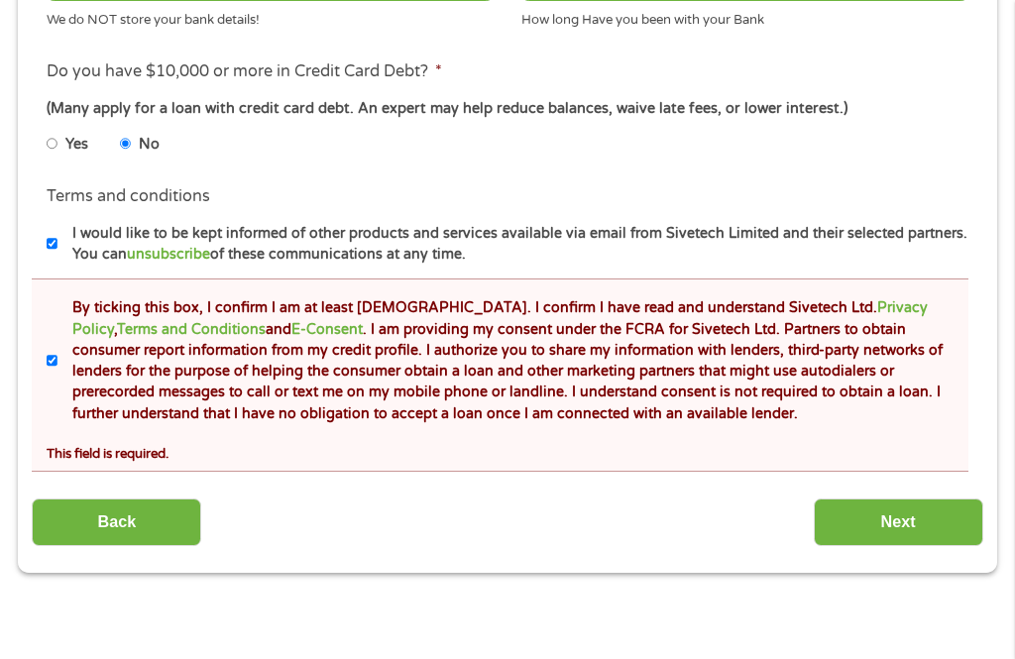
click at [900, 547] on input "Next" at bounding box center [898, 522] width 169 height 49
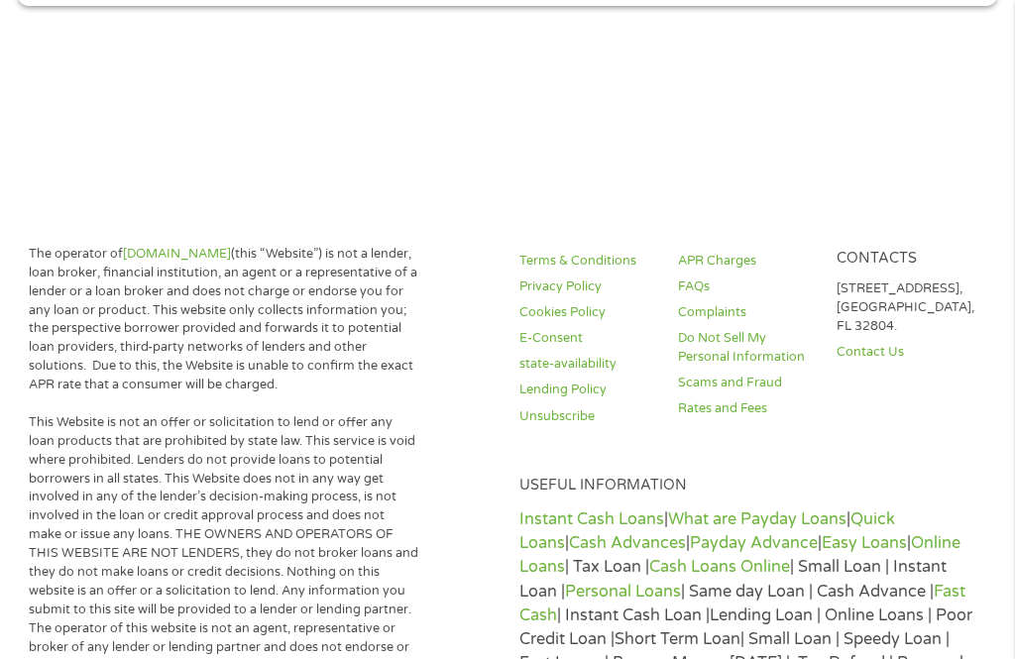
scroll to position [21, 0]
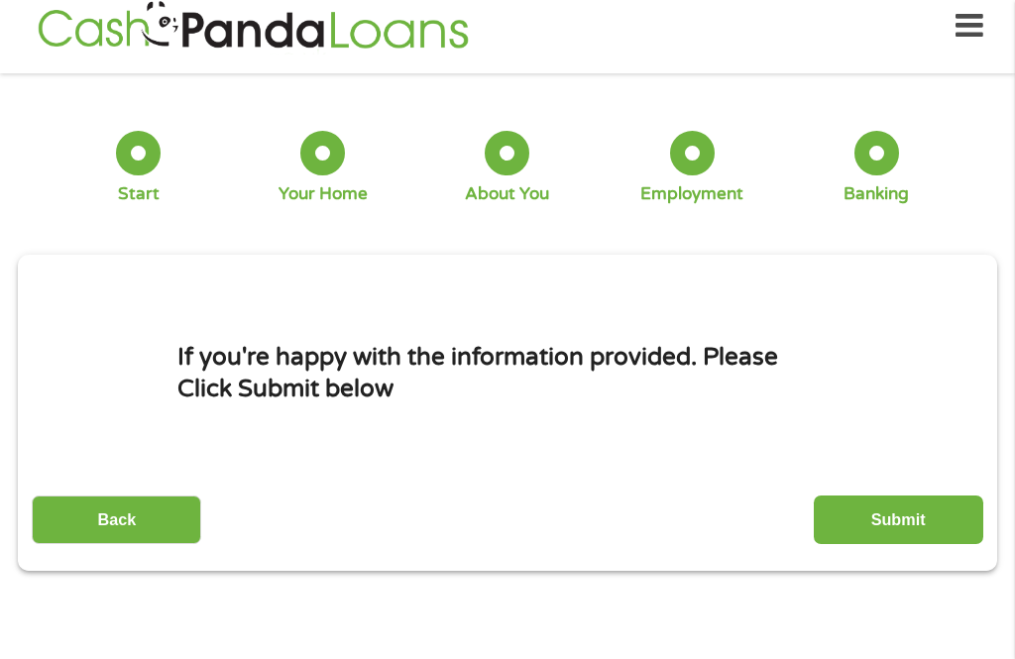
click at [896, 544] on input "Submit" at bounding box center [898, 519] width 169 height 49
